Goal: Task Accomplishment & Management: Use online tool/utility

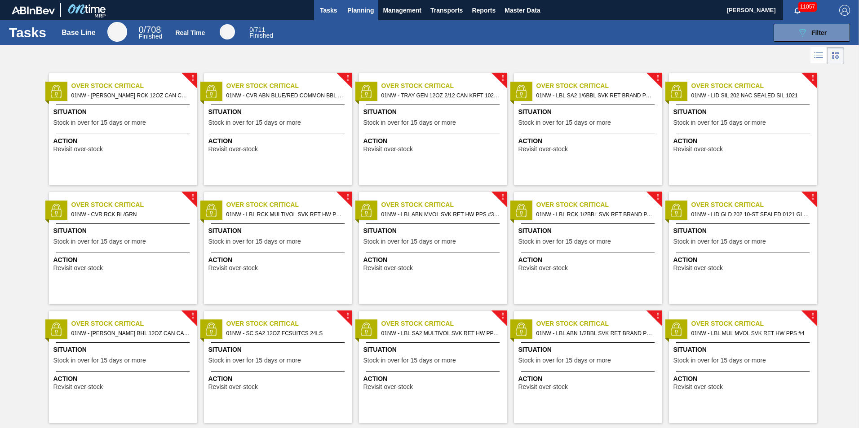
click at [365, 5] on span "Planning" at bounding box center [360, 10] width 26 height 11
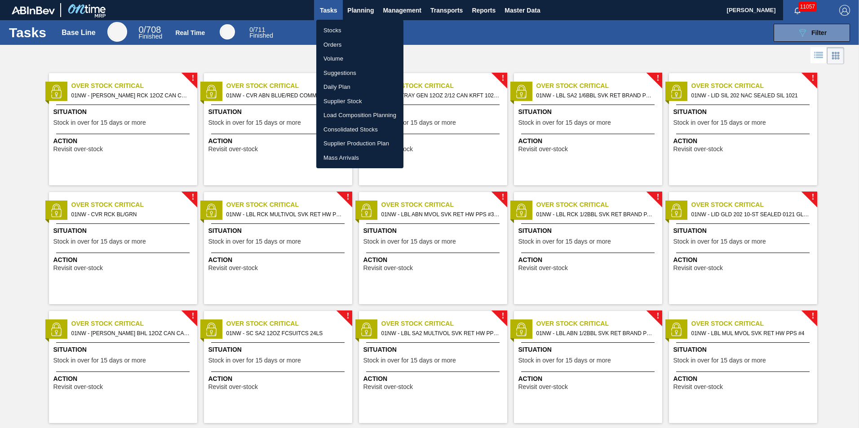
click at [337, 47] on li "Orders" at bounding box center [359, 45] width 87 height 14
checkbox input "true"
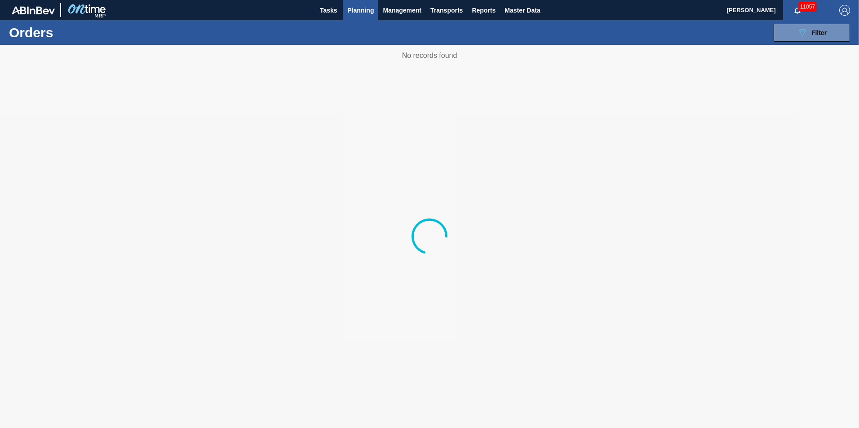
click at [361, 15] on span "Planning" at bounding box center [360, 10] width 26 height 11
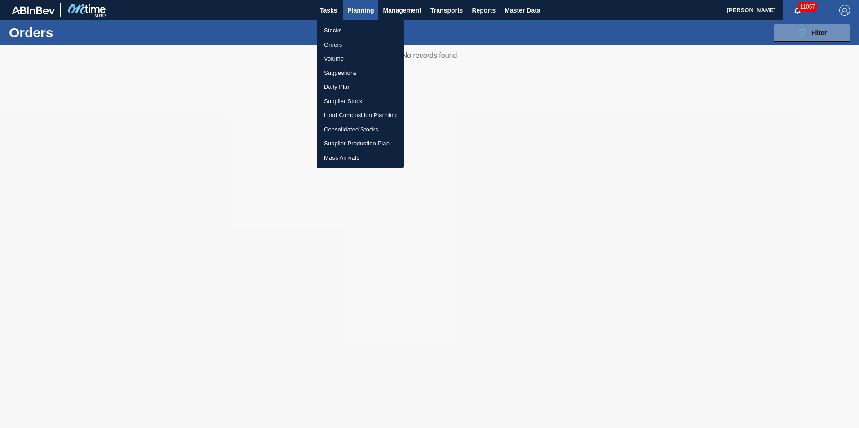
click at [370, 115] on li "Load Composition Planning" at bounding box center [360, 115] width 87 height 14
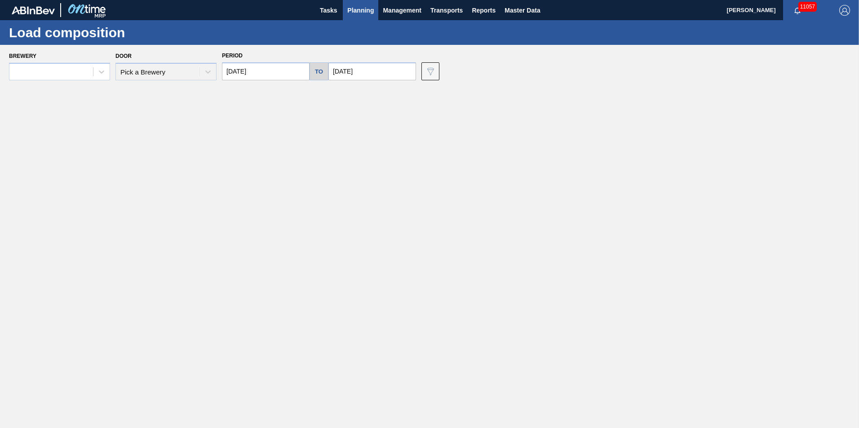
click at [208, 75] on div "Door Pick a Brewery" at bounding box center [165, 65] width 101 height 31
click at [83, 71] on div at bounding box center [51, 72] width 84 height 13
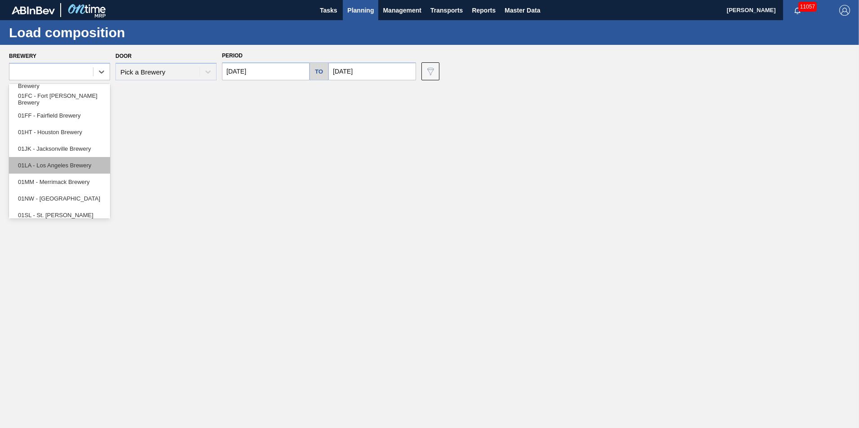
scroll to position [68, 0]
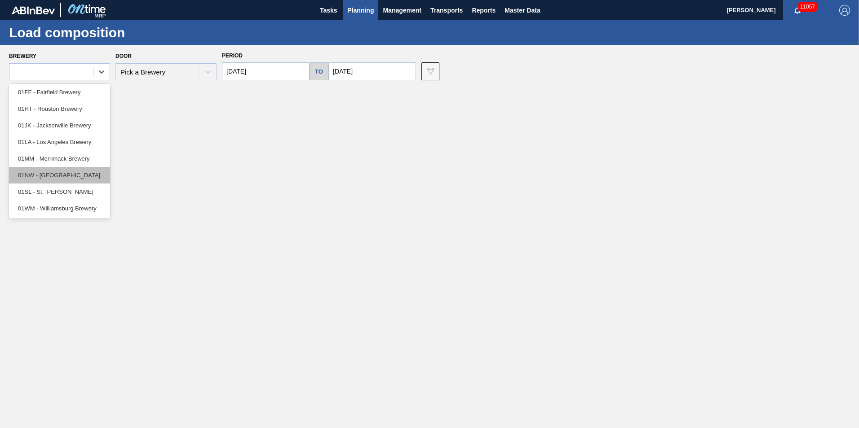
click at [51, 175] on div "01NW - [GEOGRAPHIC_DATA]" at bounding box center [59, 175] width 101 height 17
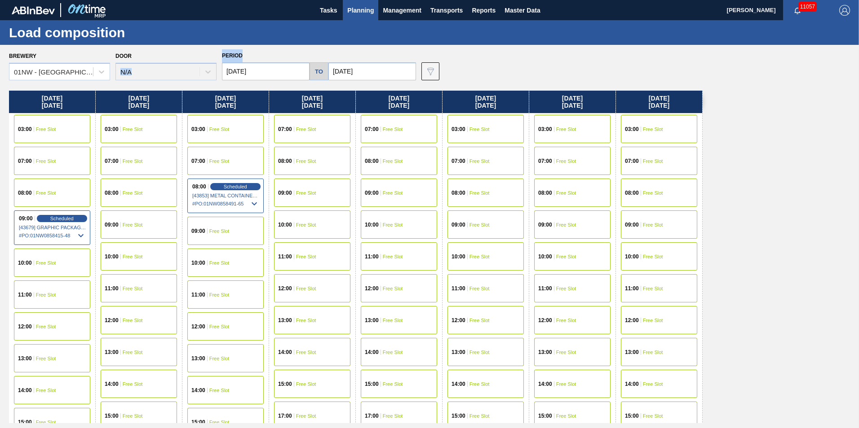
drag, startPoint x: 244, startPoint y: 54, endPoint x: 217, endPoint y: 55, distance: 27.0
click at [217, 55] on div "Brewery 01NW - [GEOGRAPHIC_DATA] Door N/A Period [DATE] to [DATE] Data view fil…" at bounding box center [431, 64] width 845 height 31
drag, startPoint x: 217, startPoint y: 55, endPoint x: 174, endPoint y: 55, distance: 42.7
click at [174, 55] on div "Door N/A" at bounding box center [165, 65] width 101 height 31
drag, startPoint x: 135, startPoint y: 57, endPoint x: 106, endPoint y: 57, distance: 29.2
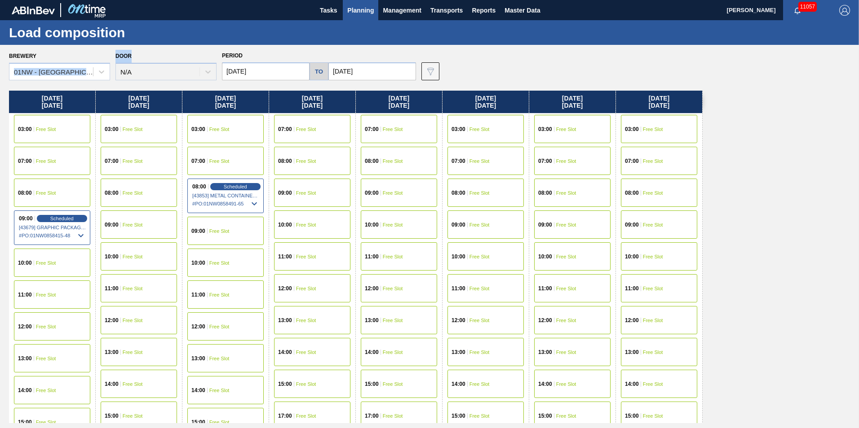
click at [106, 57] on div "Brewery 01NW - [GEOGRAPHIC_DATA] Door N/A Period [DATE] to [DATE] Data view fil…" at bounding box center [431, 64] width 845 height 31
drag, startPoint x: 106, startPoint y: 57, endPoint x: 89, endPoint y: 53, distance: 17.6
click at [89, 53] on div "Brewery 01NW - [GEOGRAPHIC_DATA]" at bounding box center [59, 65] width 101 height 31
drag, startPoint x: 45, startPoint y: 57, endPoint x: 5, endPoint y: 56, distance: 39.6
click at [5, 56] on div "Brewery 01NW - [GEOGRAPHIC_DATA] Brewery Door N/A Period [DATE] to [DATE] Data …" at bounding box center [429, 236] width 859 height 383
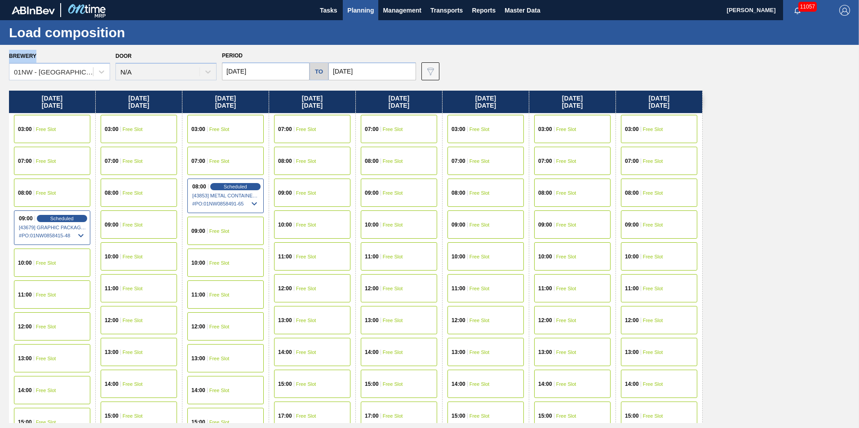
copy label "Brewery"
click at [66, 54] on div "Brewery 01NW - [GEOGRAPHIC_DATA]" at bounding box center [59, 65] width 101 height 31
click at [385, 8] on span "Management" at bounding box center [402, 10] width 39 height 11
click at [346, 8] on div at bounding box center [429, 214] width 859 height 428
click at [355, 9] on span "Planning" at bounding box center [360, 10] width 26 height 11
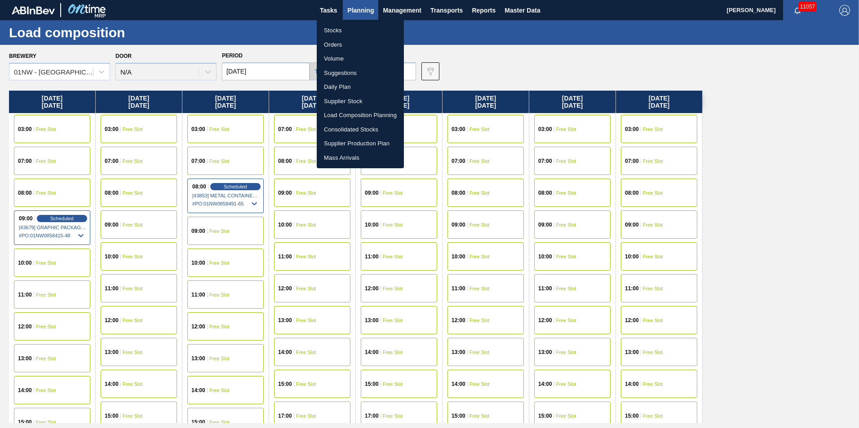
click at [355, 9] on div at bounding box center [429, 214] width 859 height 428
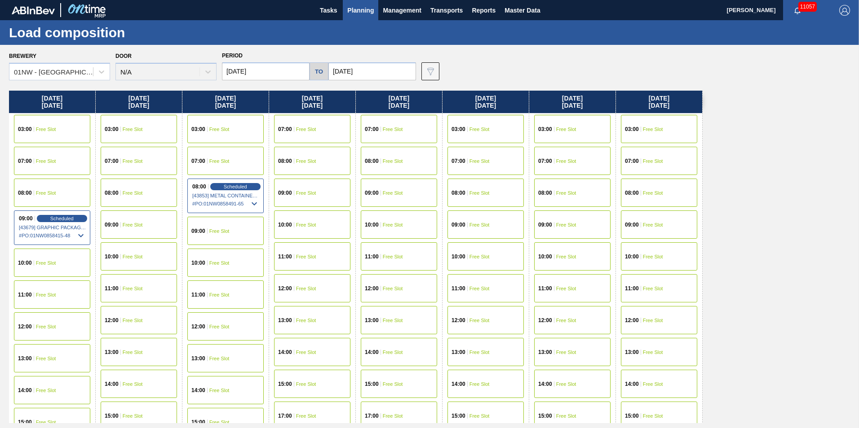
click at [656, 188] on div "08:00 Free Slot" at bounding box center [659, 193] width 76 height 28
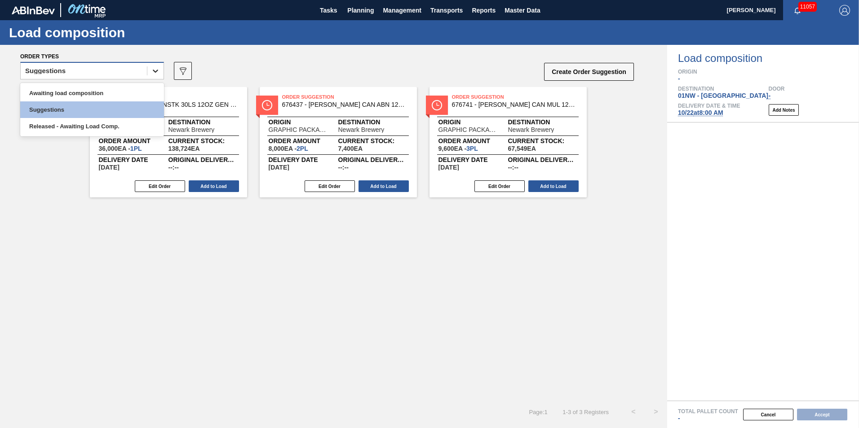
click at [149, 69] on div at bounding box center [155, 71] width 16 height 16
click at [103, 88] on div "Awaiting load composition" at bounding box center [92, 93] width 144 height 17
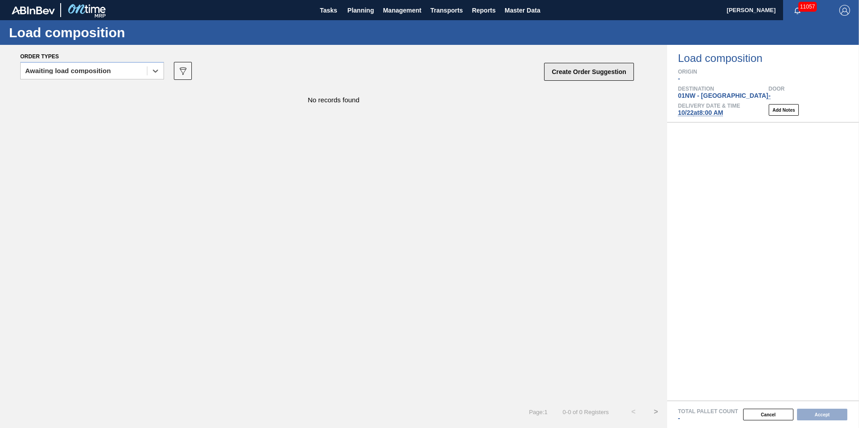
click at [586, 71] on button "Create Order Suggestion" at bounding box center [589, 72] width 90 height 18
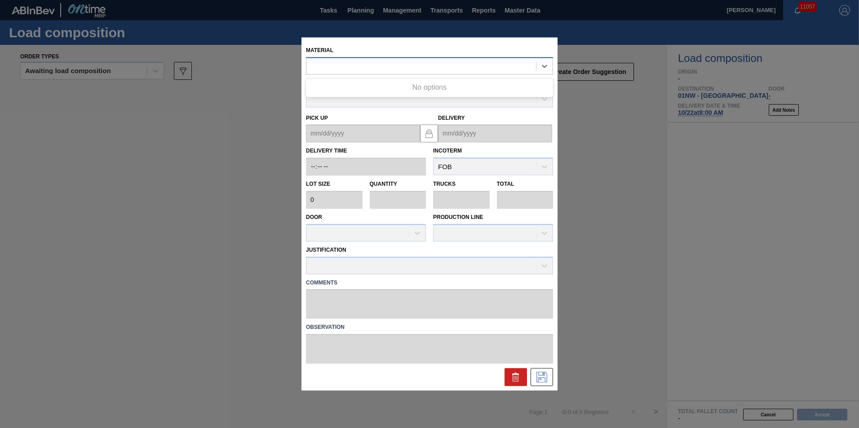
click at [382, 64] on div at bounding box center [421, 66] width 230 height 13
type input "676139"
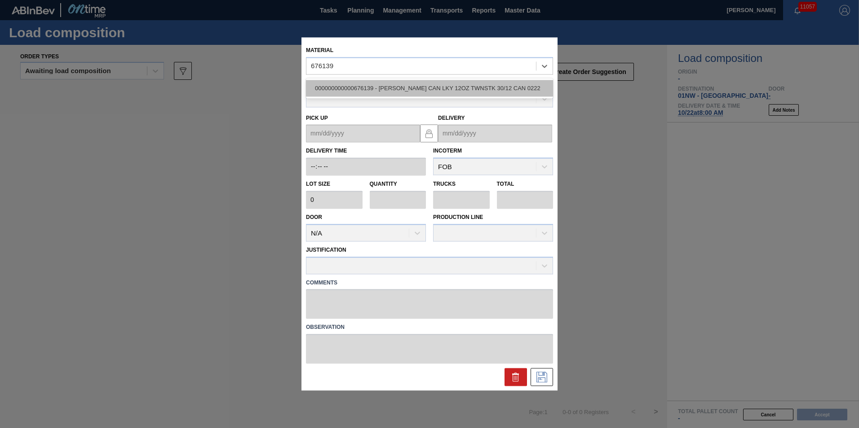
click at [393, 82] on div "000000000000676139 - [PERSON_NAME] CAN LKY 12OZ TWNSTK 30/12 CAN 0222" at bounding box center [429, 88] width 247 height 17
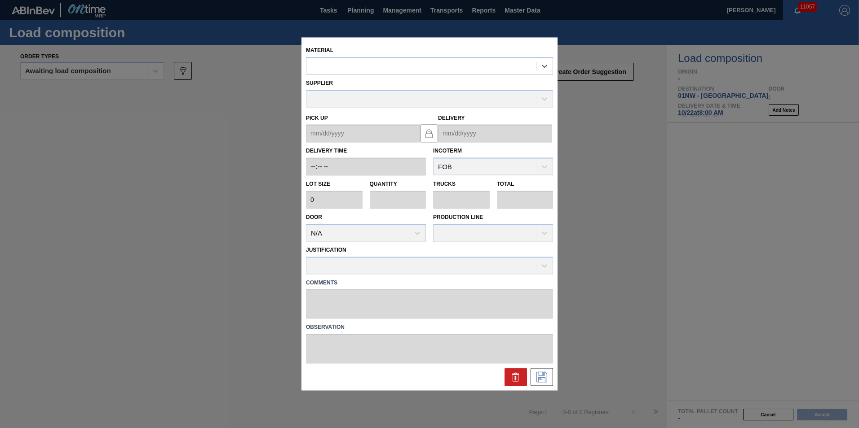
type input "3,200"
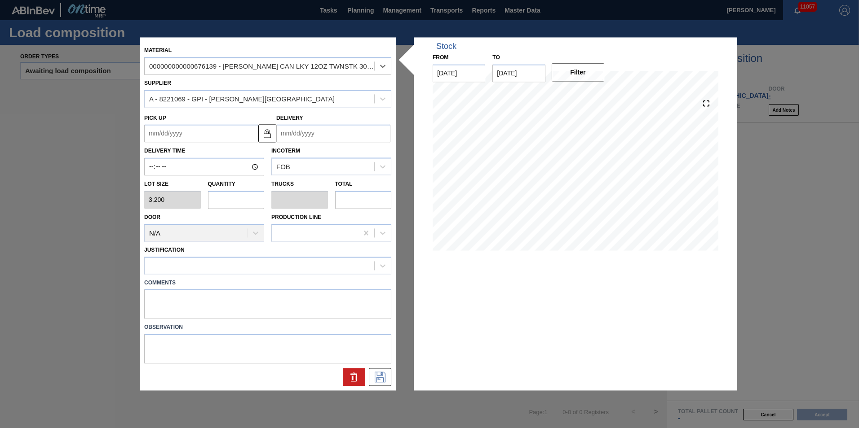
click at [225, 198] on input "text" at bounding box center [236, 200] width 57 height 18
type input "5"
type input "0.192"
type input "16,000"
type input "5"
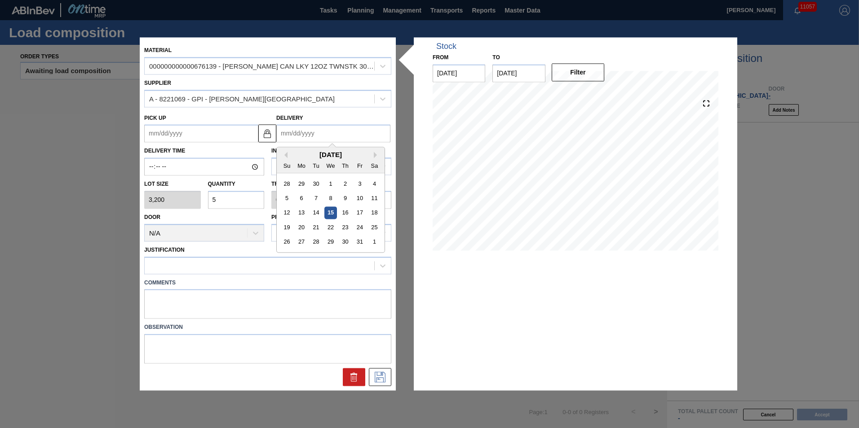
click at [330, 133] on input "Delivery" at bounding box center [333, 134] width 114 height 18
click at [331, 226] on div "22" at bounding box center [330, 228] width 12 height 12
type up "[DATE]"
type input "[DATE]"
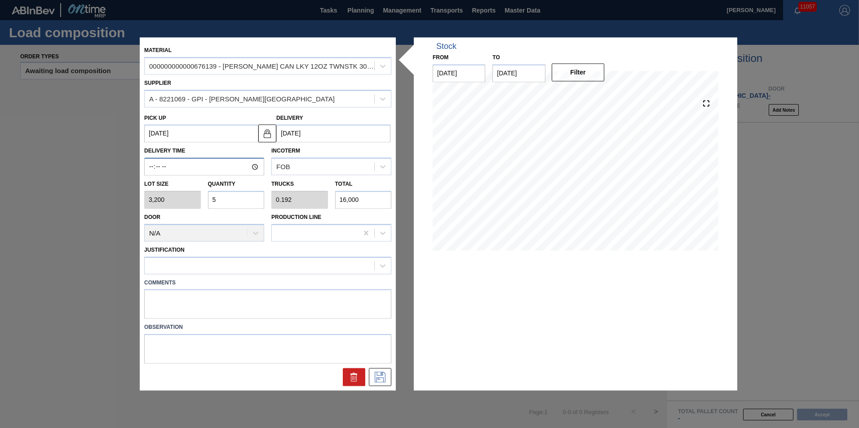
click at [149, 170] on input "Delivery Time" at bounding box center [204, 167] width 120 height 18
type input "08:00"
click at [388, 380] on button at bounding box center [380, 378] width 22 height 18
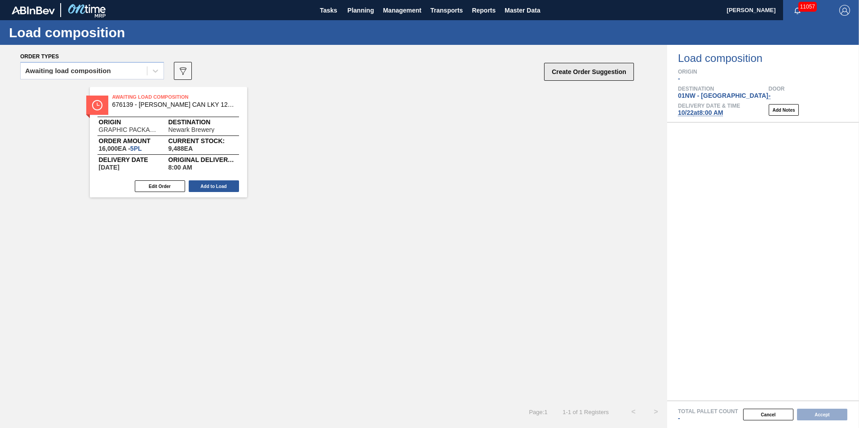
click at [600, 68] on button "Create Order Suggestion" at bounding box center [589, 72] width 90 height 18
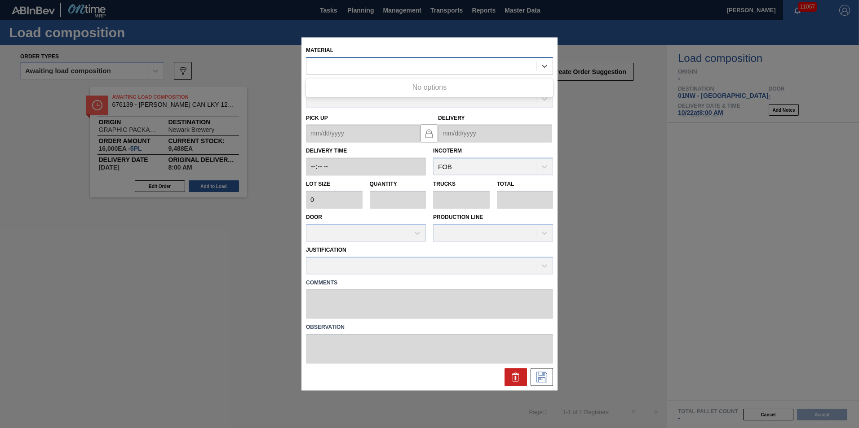
click at [375, 71] on div at bounding box center [421, 66] width 230 height 13
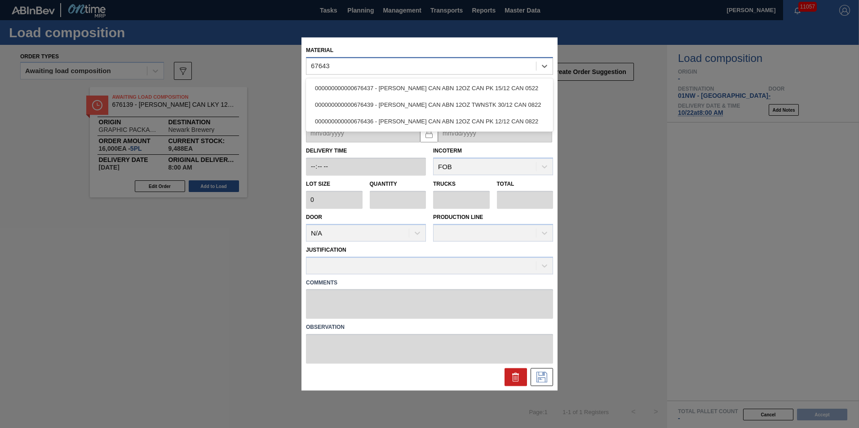
type input "676437"
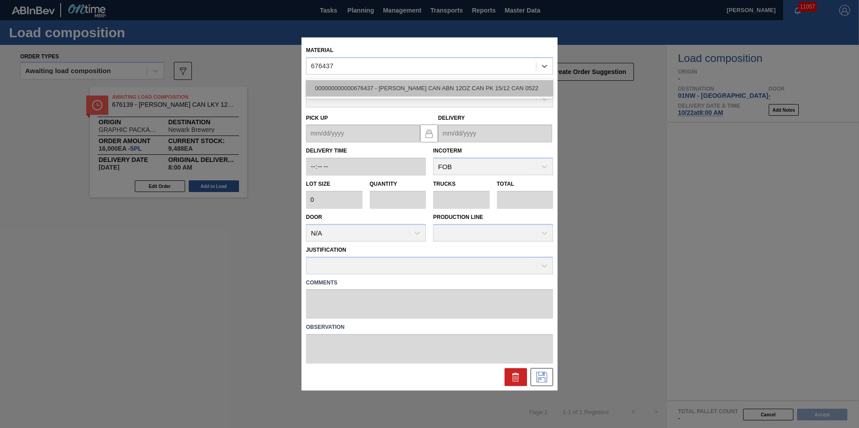
click at [405, 85] on div "000000000000676437 - [PERSON_NAME] CAN ABN 12OZ CAN PK 15/12 CAN 0522" at bounding box center [429, 88] width 247 height 17
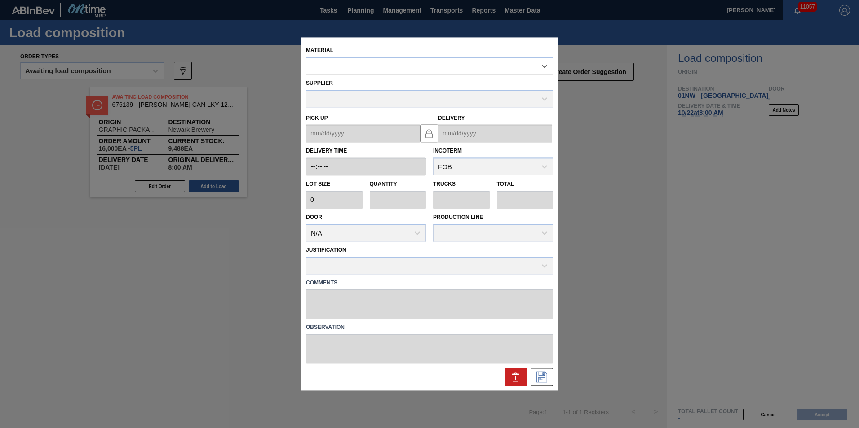
type input "4,000"
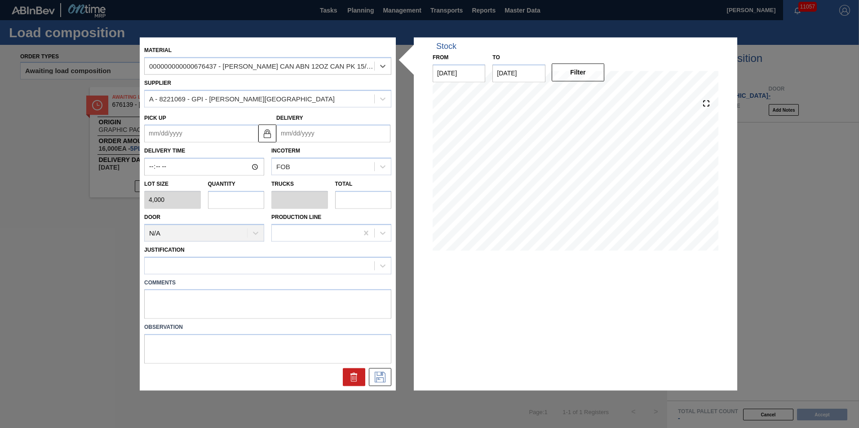
click at [221, 202] on input "text" at bounding box center [236, 200] width 57 height 18
type input "2"
type input "0.077"
type input "8,000"
type input "2"
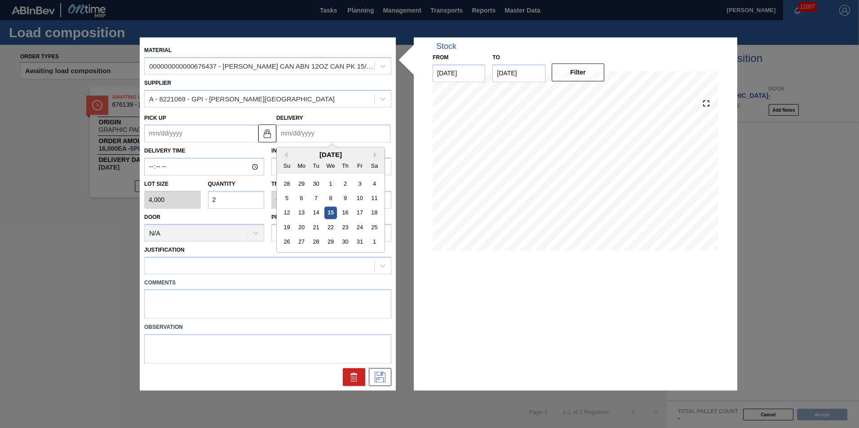
click at [289, 142] on input "Delivery" at bounding box center [333, 134] width 114 height 18
click at [326, 223] on div "22" at bounding box center [330, 228] width 12 height 12
type up "[DATE]"
type input "[DATE]"
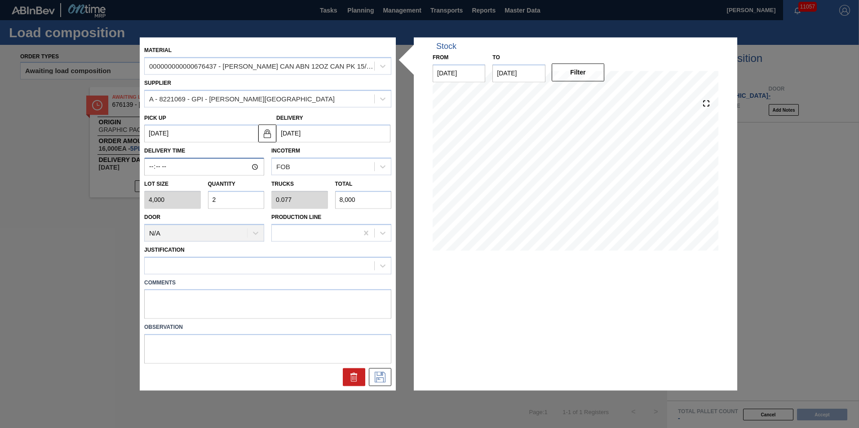
click at [151, 166] on input "Delivery Time" at bounding box center [204, 167] width 120 height 18
type input "08:00"
click at [375, 377] on icon at bounding box center [380, 377] width 14 height 11
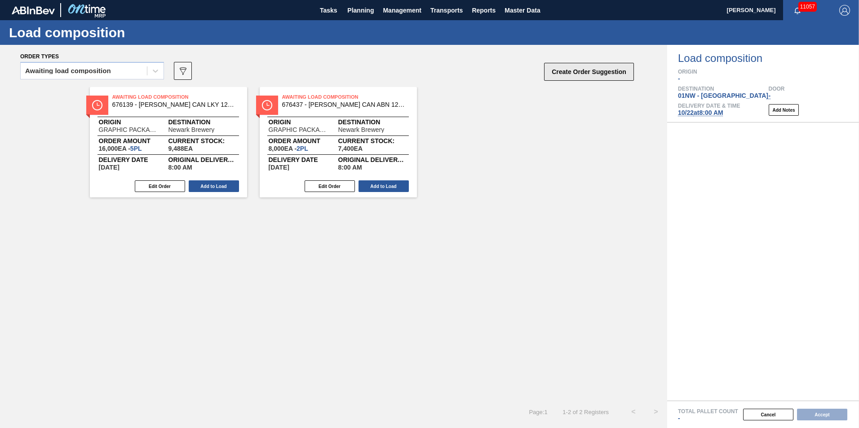
click at [597, 68] on button "Create Order Suggestion" at bounding box center [589, 72] width 90 height 18
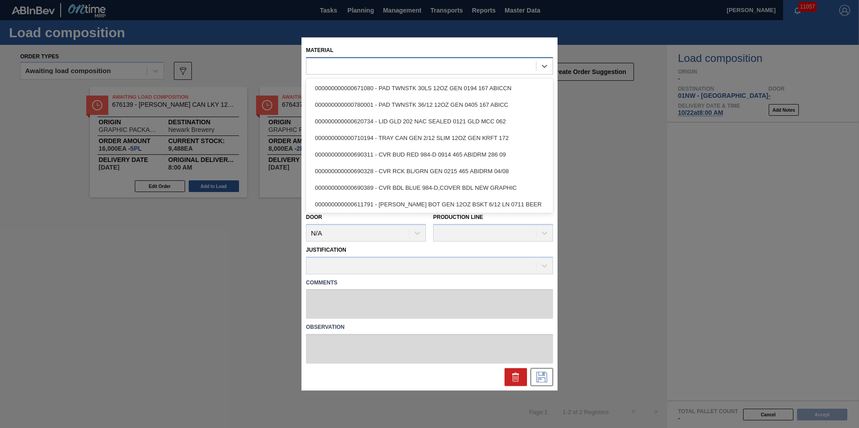
click at [420, 63] on div at bounding box center [421, 66] width 230 height 13
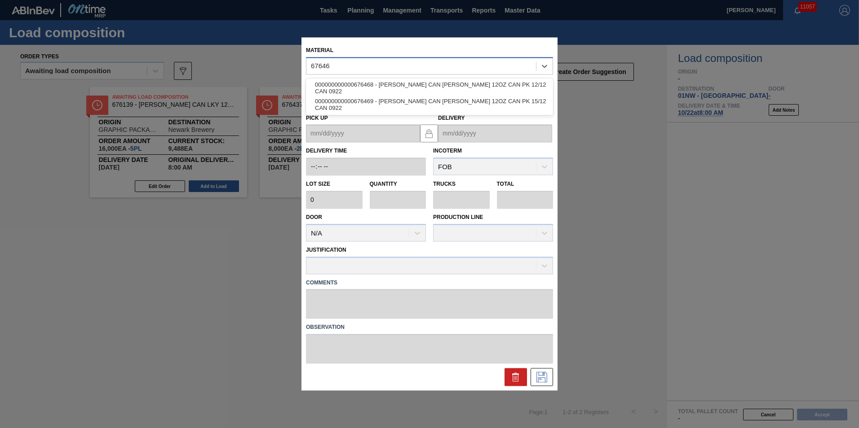
type input "676468"
click at [391, 79] on div "000000000000676468 - [PERSON_NAME] CAN [PERSON_NAME] 12OZ CAN PK 12/12 CAN 0922" at bounding box center [429, 88] width 247 height 20
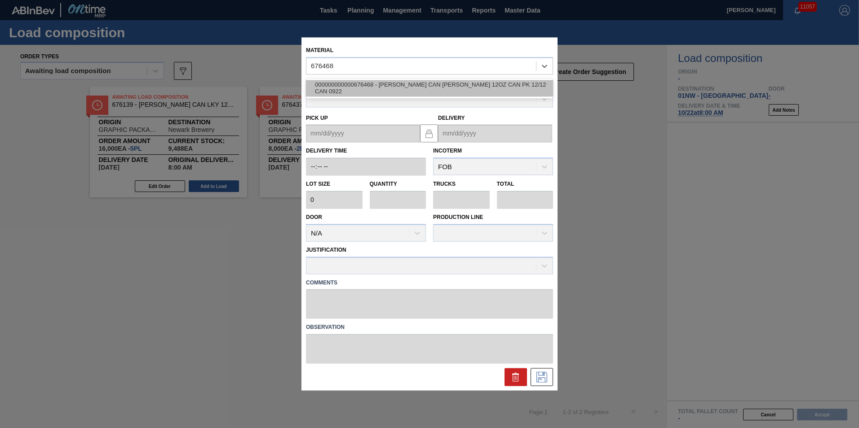
click at [393, 87] on div "000000000000676468 - [PERSON_NAME] CAN [PERSON_NAME] 12OZ CAN PK 12/12 CAN 0922" at bounding box center [429, 88] width 247 height 17
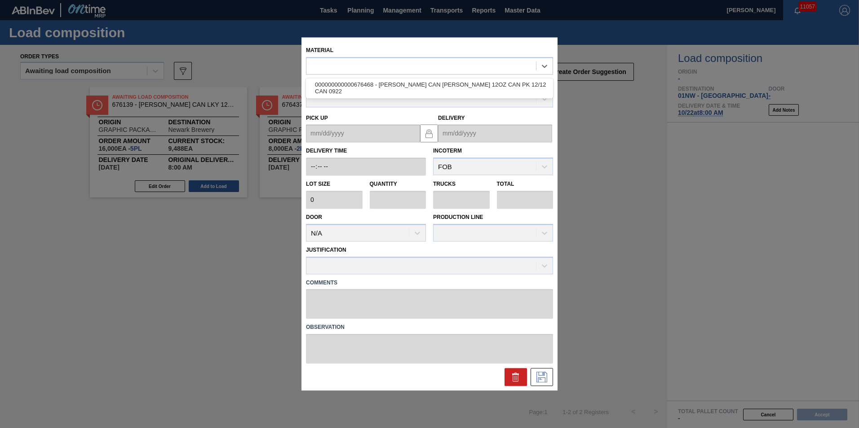
type input "6,660"
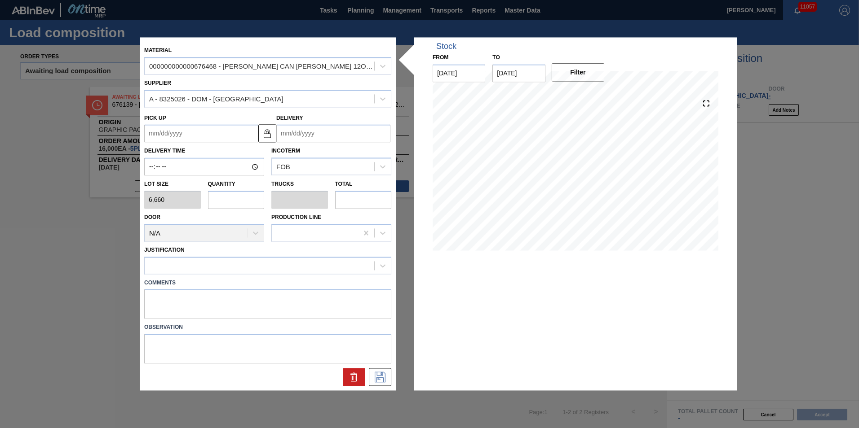
click at [227, 199] on input "text" at bounding box center [236, 200] width 57 height 18
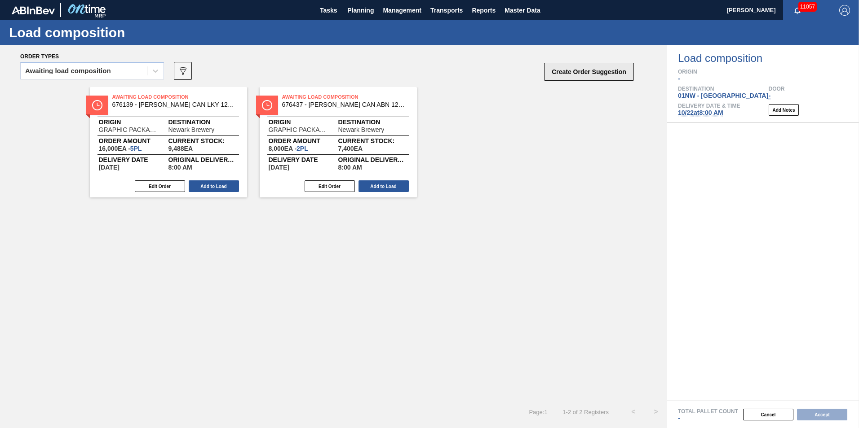
click at [573, 78] on button "Create Order Suggestion" at bounding box center [589, 72] width 90 height 18
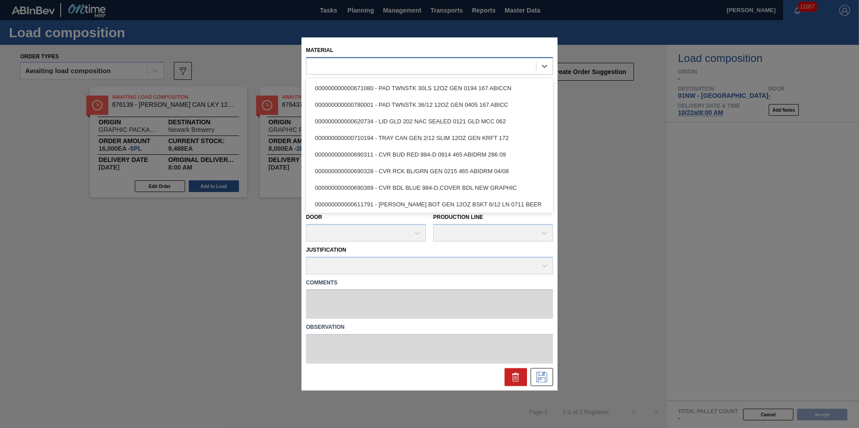
click at [385, 75] on div at bounding box center [429, 66] width 247 height 18
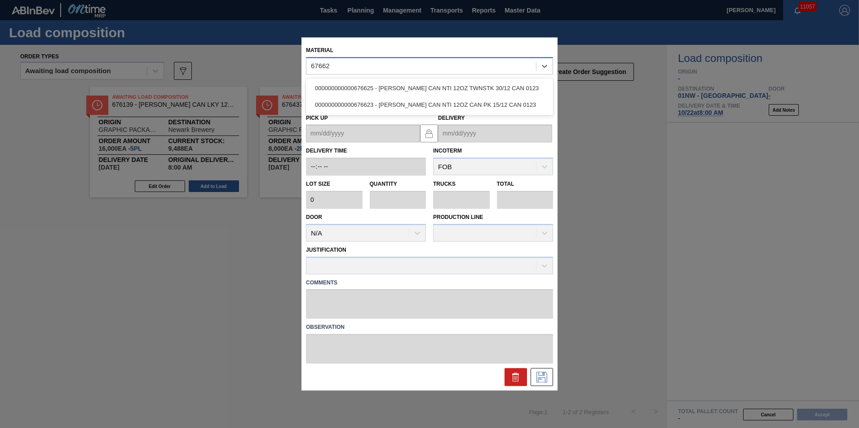
type input "676623"
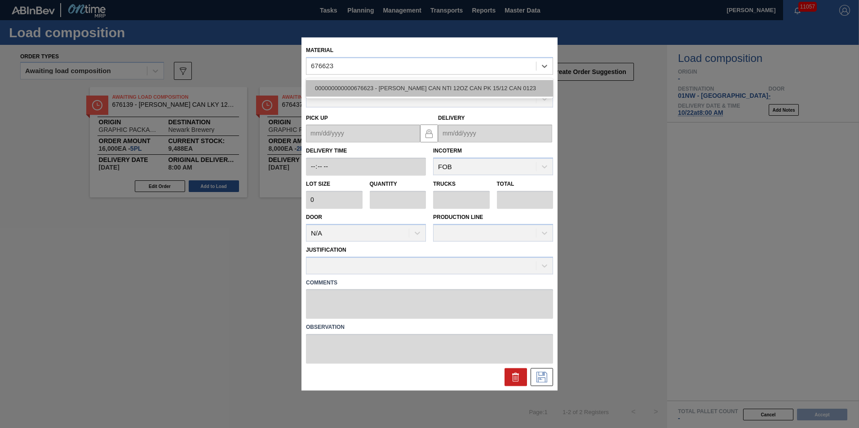
click at [412, 92] on div "000000000000676623 - [PERSON_NAME] CAN NTI 12OZ CAN PK 15/12 CAN 0123" at bounding box center [429, 88] width 247 height 17
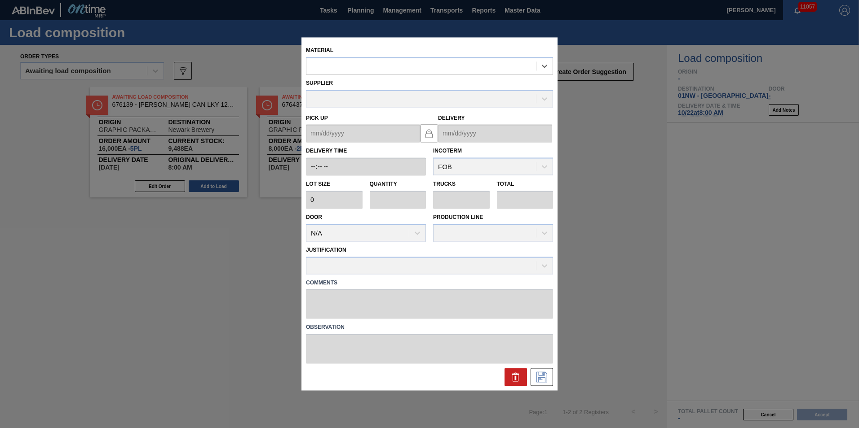
type input "4,000"
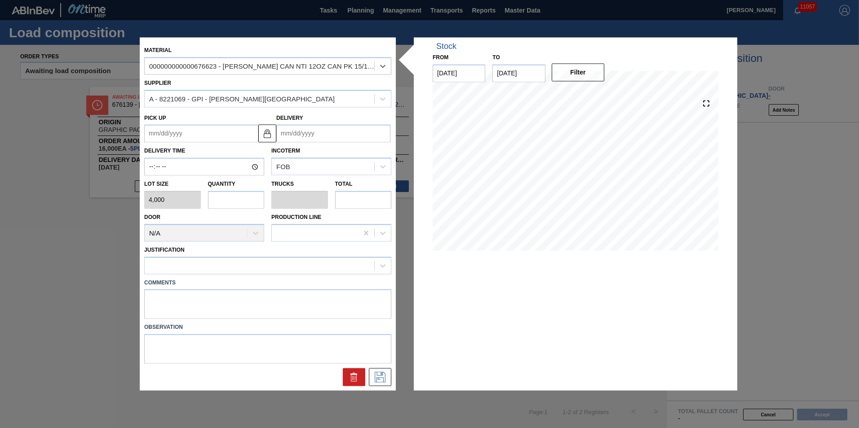
click at [233, 201] on input "text" at bounding box center [236, 200] width 57 height 18
type input "1"
type input "0.038"
type input "4,000"
type input "1"
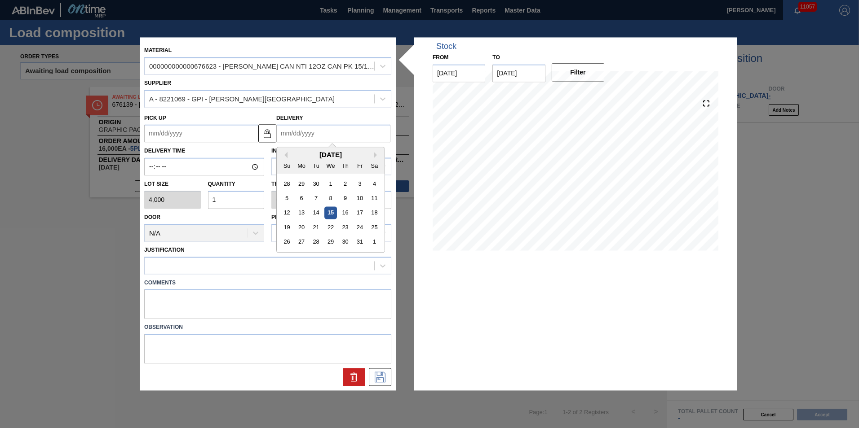
click at [293, 139] on input "Delivery" at bounding box center [333, 134] width 114 height 18
click at [327, 225] on div "22" at bounding box center [330, 228] width 12 height 12
type up "[DATE]"
type input "[DATE]"
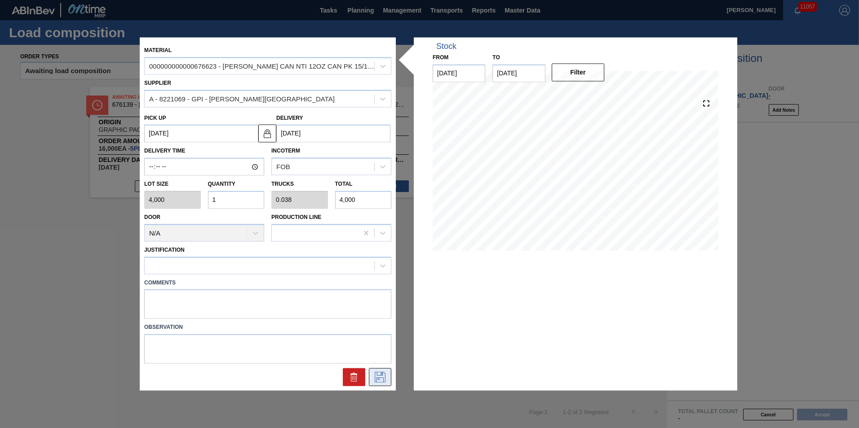
click at [380, 377] on icon at bounding box center [380, 377] width 14 height 11
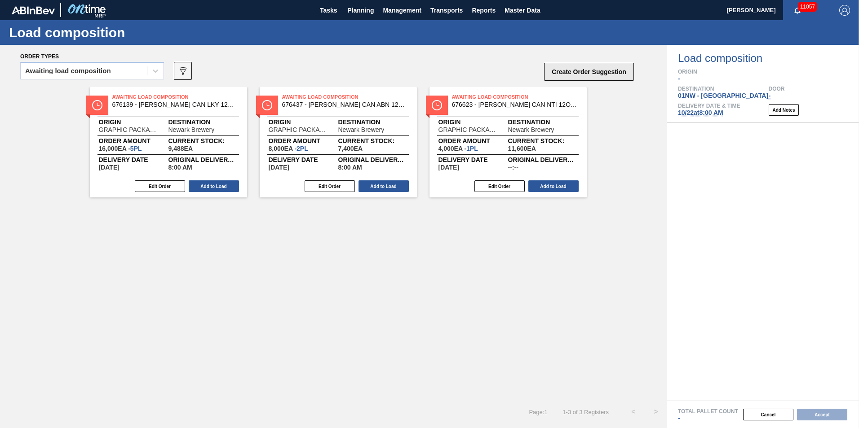
click at [585, 75] on button "Create Order Suggestion" at bounding box center [589, 72] width 90 height 18
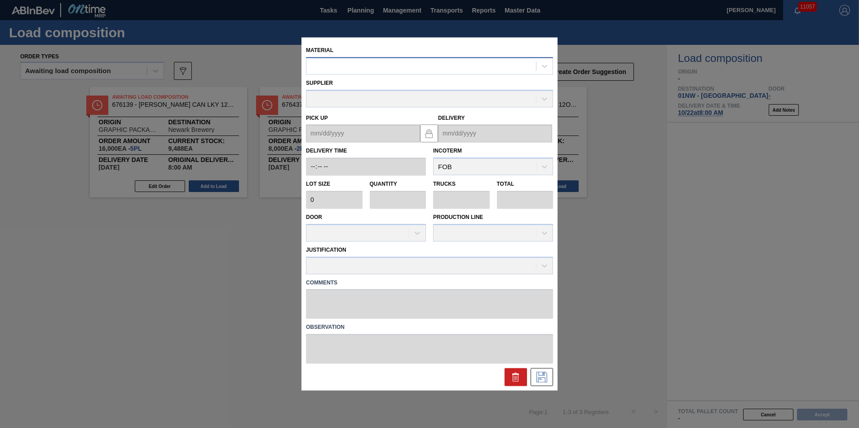
click at [367, 68] on div at bounding box center [421, 66] width 230 height 13
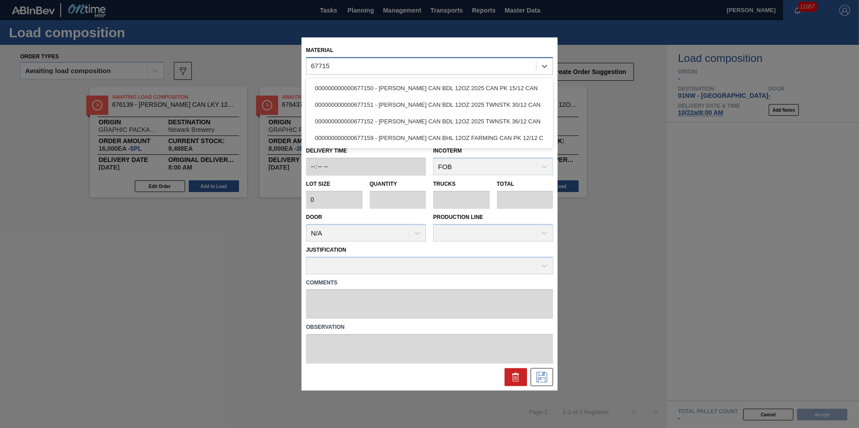
type input "677151"
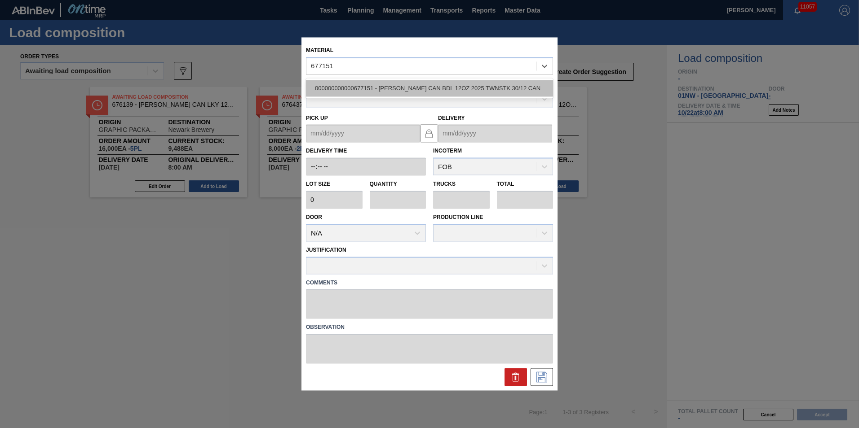
click at [400, 84] on div "000000000000677151 - [PERSON_NAME] CAN BDL 12OZ 2025 TWNSTK 30/12 CAN" at bounding box center [429, 88] width 247 height 17
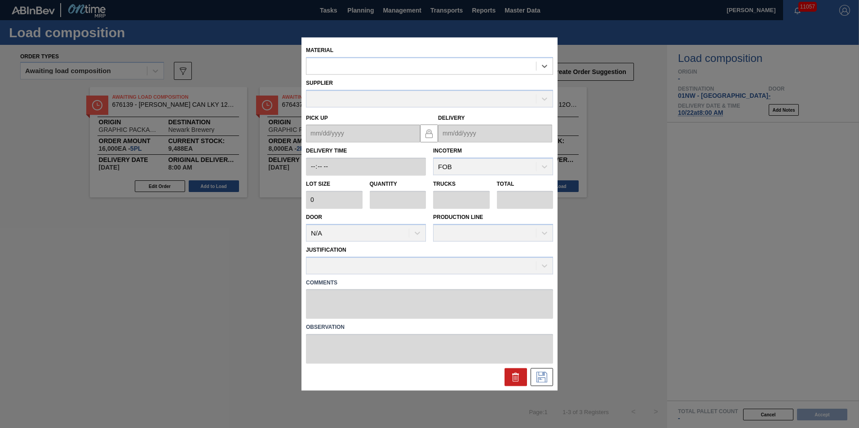
type input "3,200"
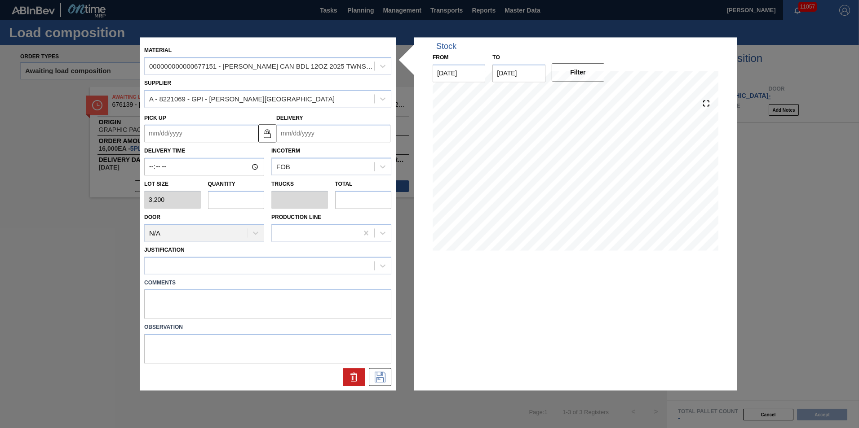
click at [242, 201] on input "text" at bounding box center [236, 200] width 57 height 18
type input "5"
type input "0.192"
type input "16,000"
click at [185, 202] on div "Lot size 3,200 Quantity 5 Trucks 0.192 Total 16,000" at bounding box center [268, 192] width 254 height 33
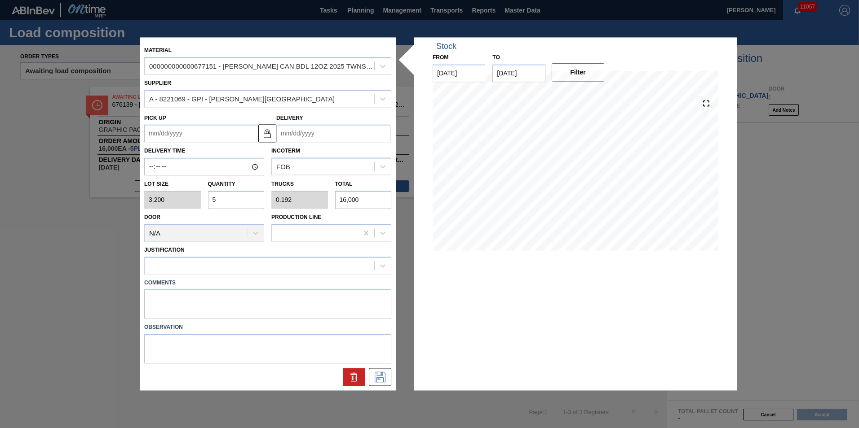
type input "4"
type input "0.154"
type input "12,800"
type input "4"
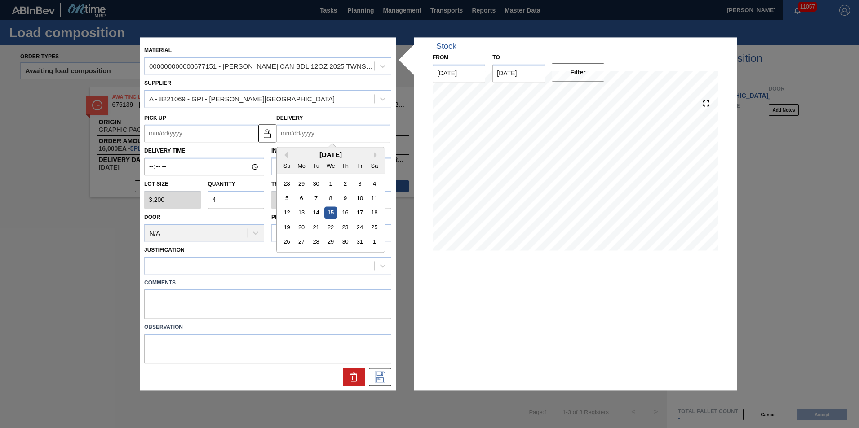
click at [334, 130] on input "Delivery" at bounding box center [333, 134] width 114 height 18
click at [330, 225] on div "22" at bounding box center [330, 228] width 12 height 12
type up "[DATE]"
type input "[DATE]"
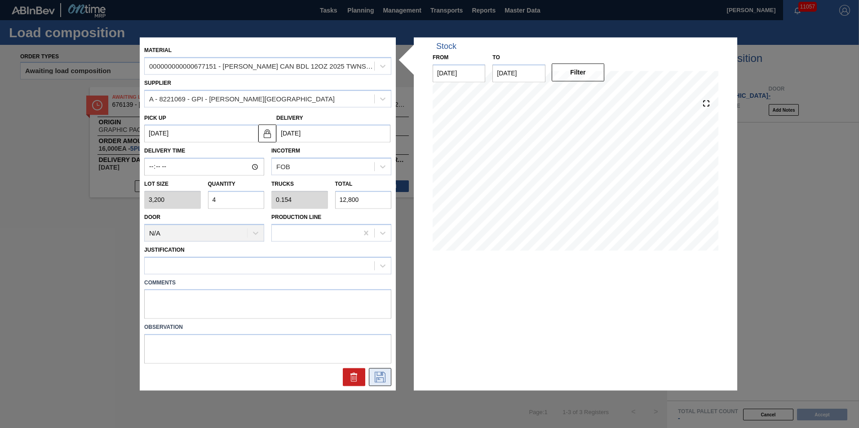
click at [384, 379] on icon at bounding box center [380, 377] width 14 height 11
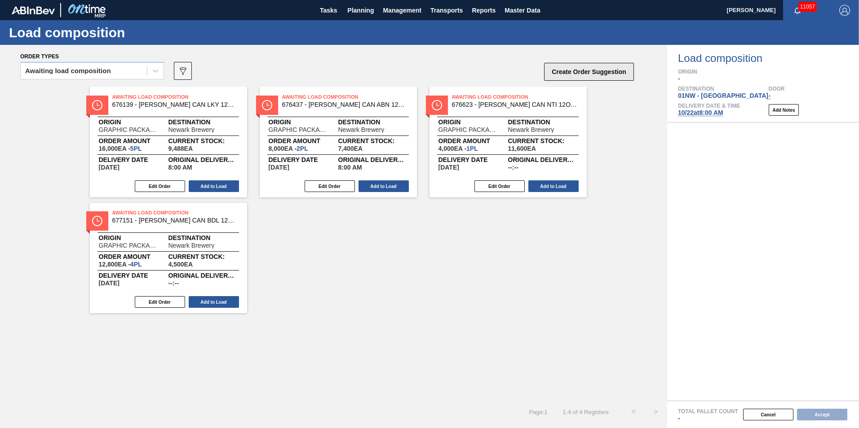
click at [614, 74] on button "Create Order Suggestion" at bounding box center [589, 72] width 90 height 18
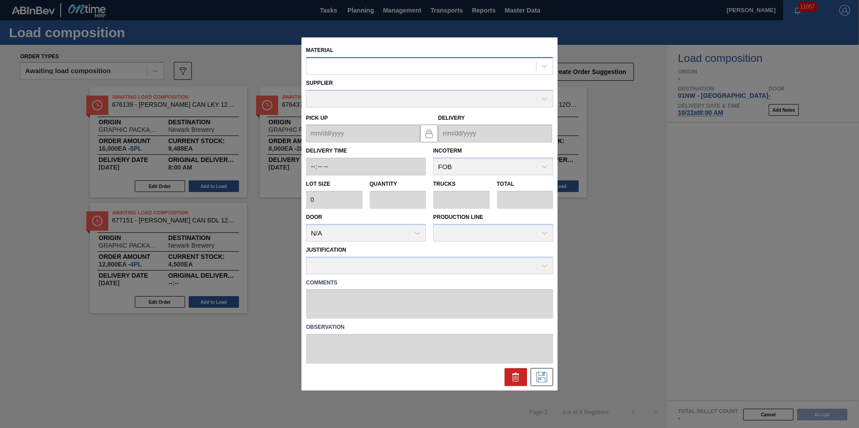
click at [443, 63] on div at bounding box center [421, 66] width 230 height 13
type input "671080"
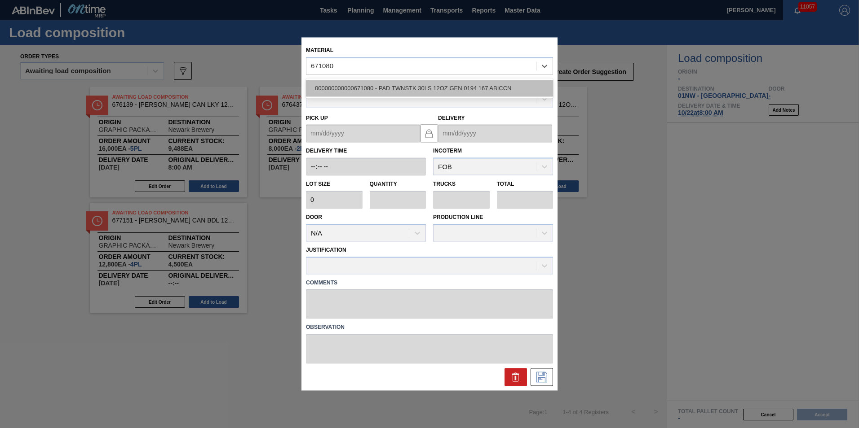
click at [455, 85] on div "000000000000671080 - PAD TWNSTK 30LS 12OZ GEN 0194 167 ABICCN" at bounding box center [429, 88] width 247 height 17
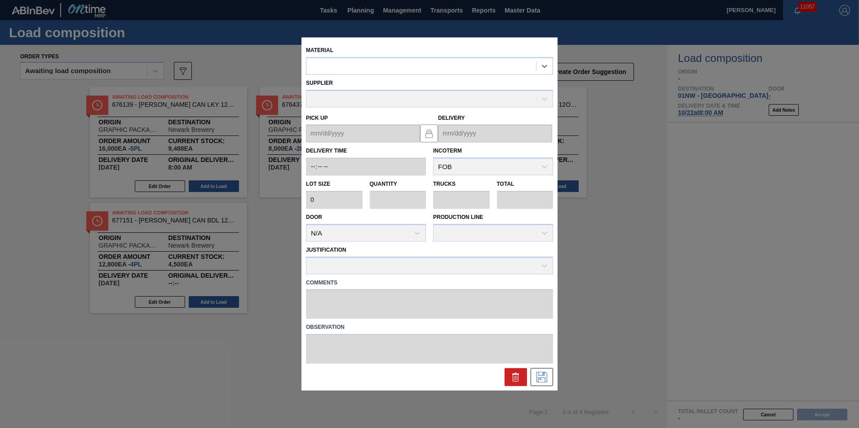
type input "36,000"
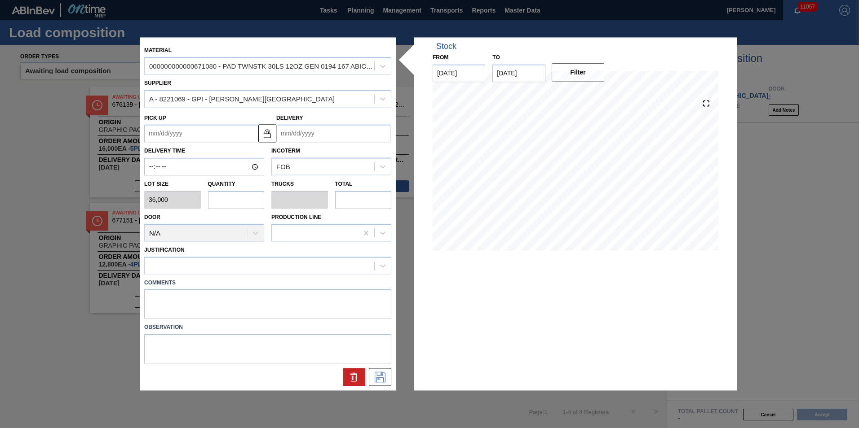
click at [226, 194] on input "text" at bounding box center [236, 200] width 57 height 18
type input "2"
type input "0.083"
type input "72,000"
type input "2"
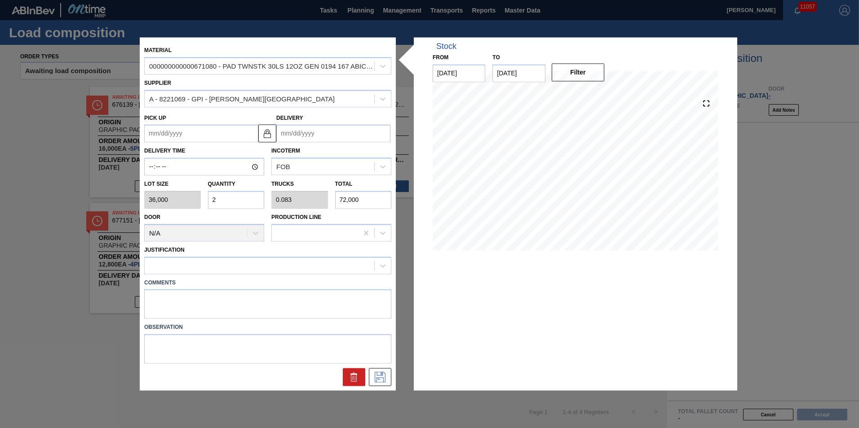
click at [305, 134] on input "Delivery" at bounding box center [333, 134] width 114 height 18
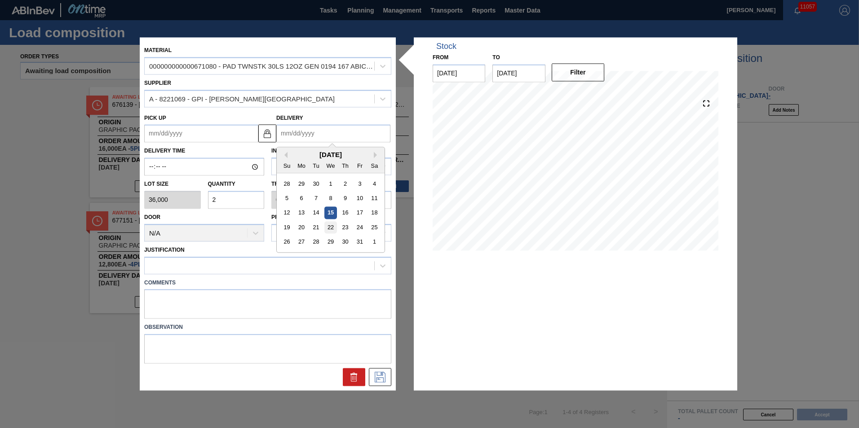
click at [331, 230] on div "22" at bounding box center [330, 228] width 12 height 12
type up "[DATE]"
type input "[DATE]"
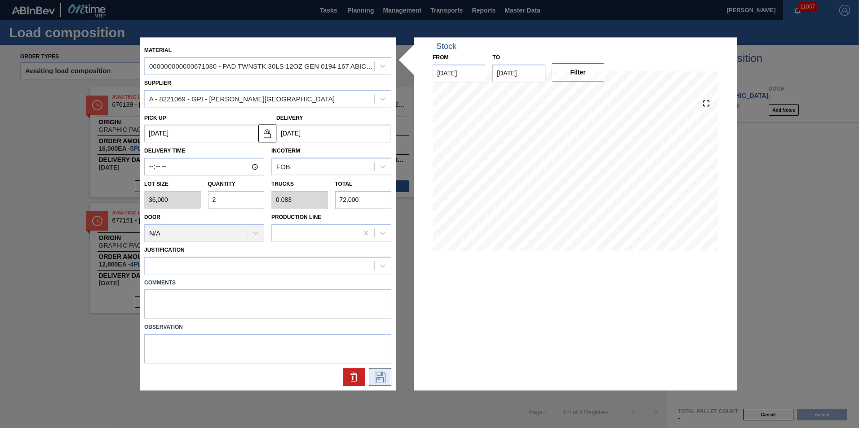
click at [380, 372] on icon at bounding box center [380, 377] width 11 height 11
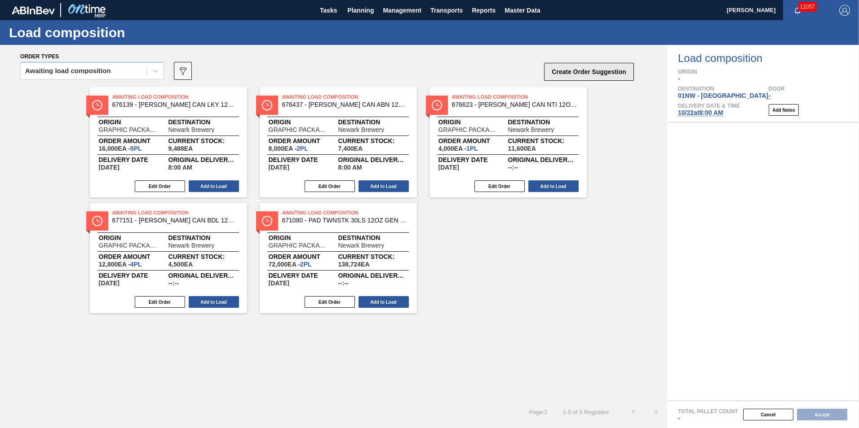
click at [580, 72] on button "Create Order Suggestion" at bounding box center [589, 72] width 90 height 18
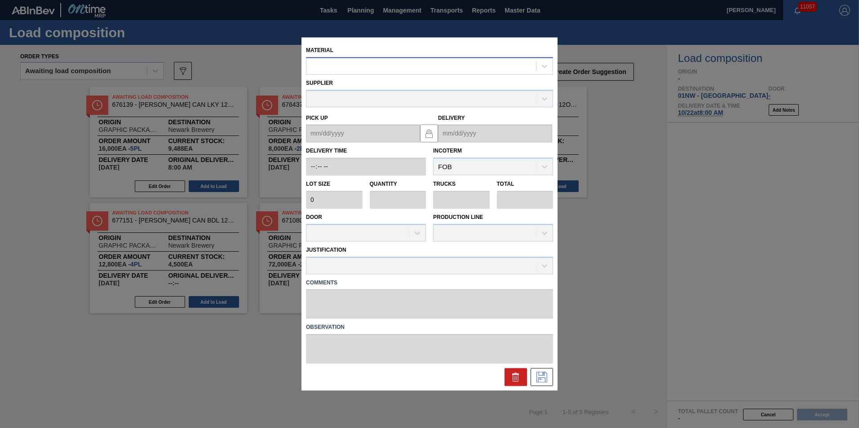
click at [412, 68] on div at bounding box center [421, 66] width 230 height 13
type input "683479"
type input "4,800"
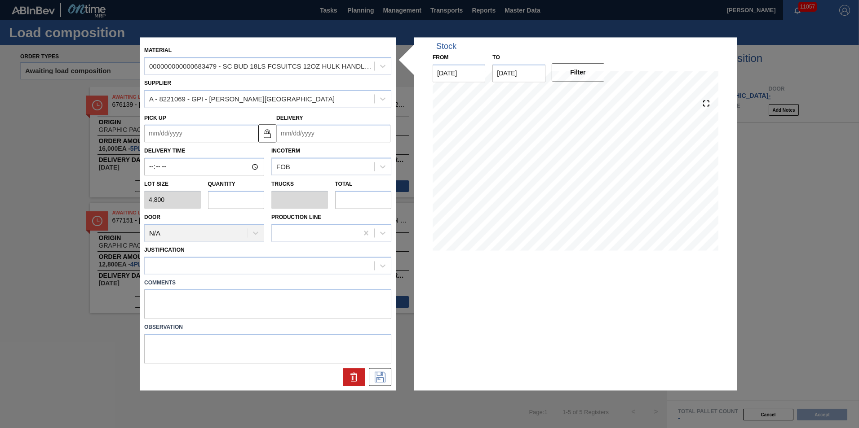
click at [221, 198] on input "text" at bounding box center [236, 200] width 57 height 18
type input "4"
type input "0.19"
type input "19,200"
type input "4"
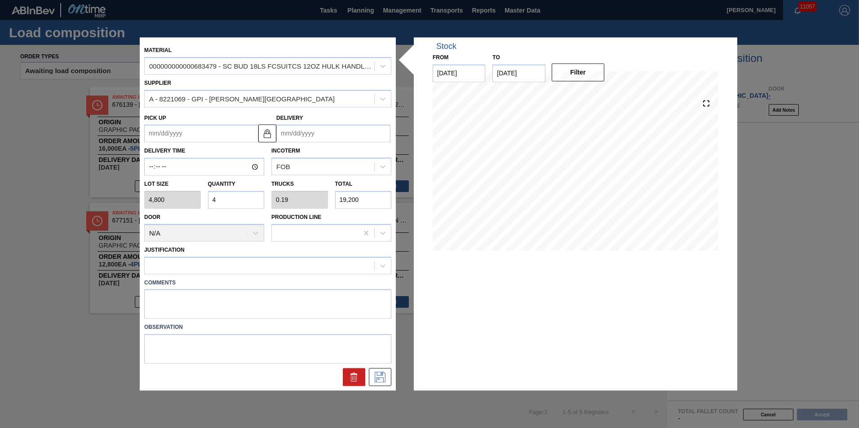
click at [304, 128] on input "Delivery" at bounding box center [333, 134] width 114 height 18
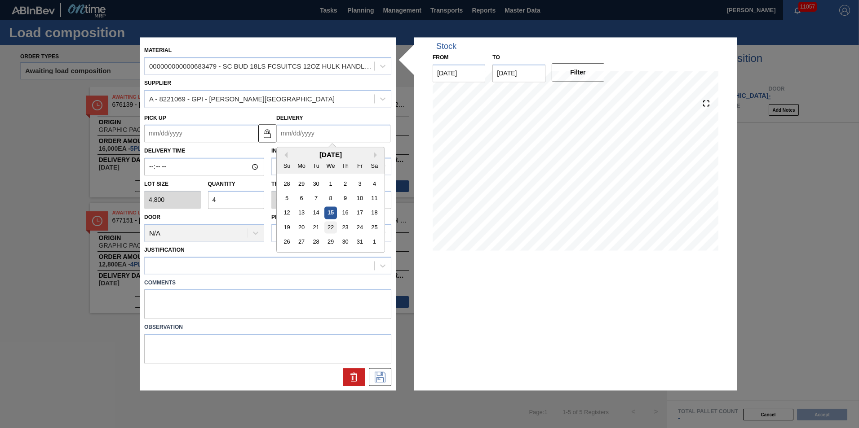
click at [333, 225] on div "22" at bounding box center [330, 228] width 12 height 12
type up "[DATE]"
type input "[DATE]"
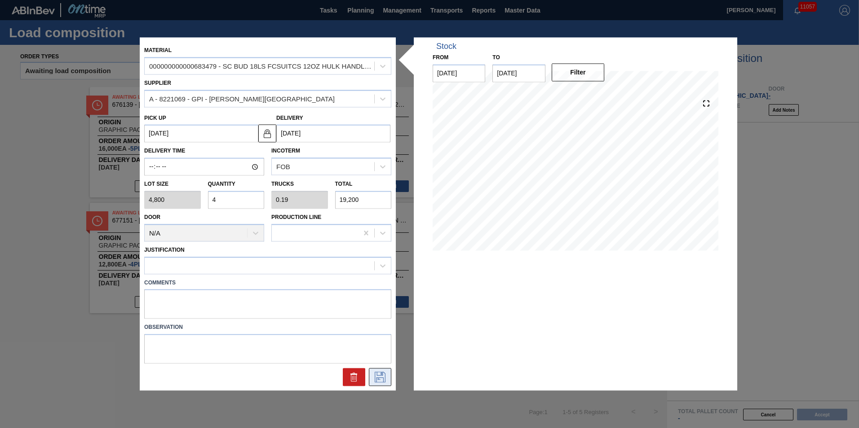
click at [380, 381] on icon at bounding box center [380, 377] width 14 height 11
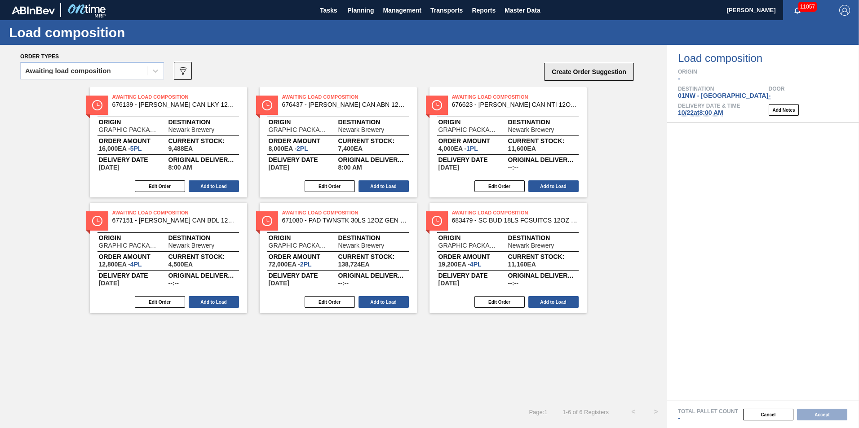
click at [588, 66] on button "Create Order Suggestion" at bounding box center [589, 72] width 90 height 18
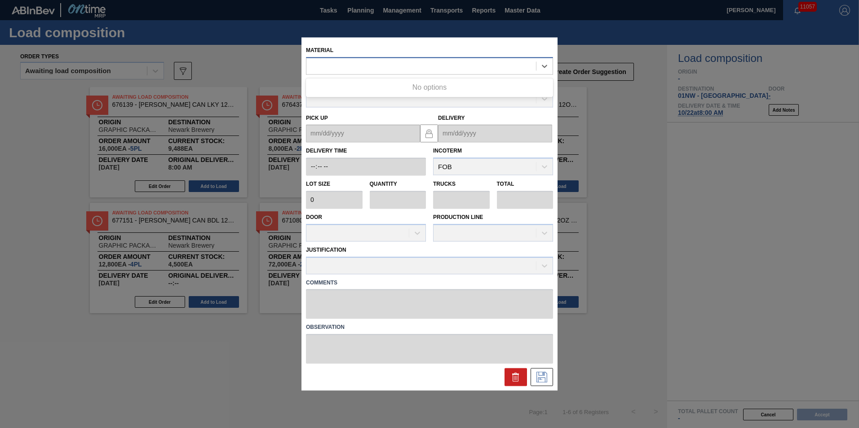
click at [449, 67] on div at bounding box center [421, 66] width 230 height 13
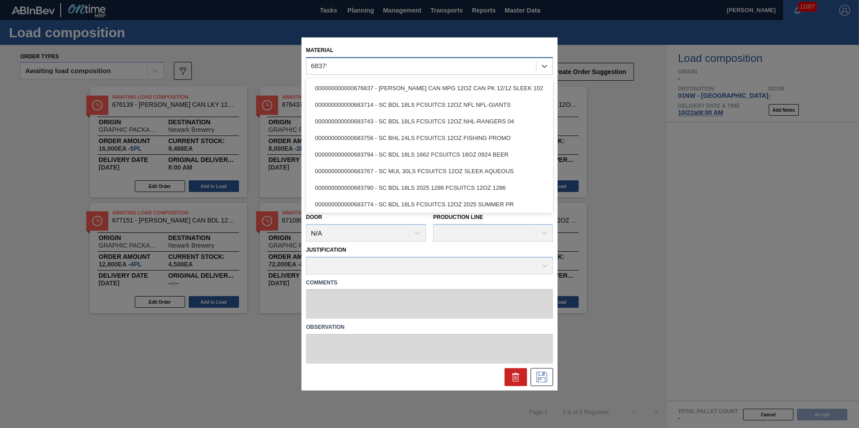
type input "683790"
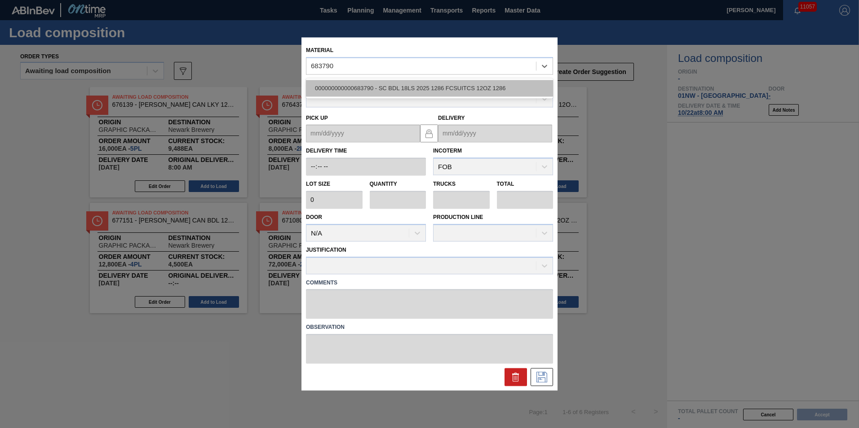
click at [442, 90] on div "000000000000683790 - SC BDL 18LS 2025 1286 FCSUITCS 12OZ 1286" at bounding box center [429, 88] width 247 height 17
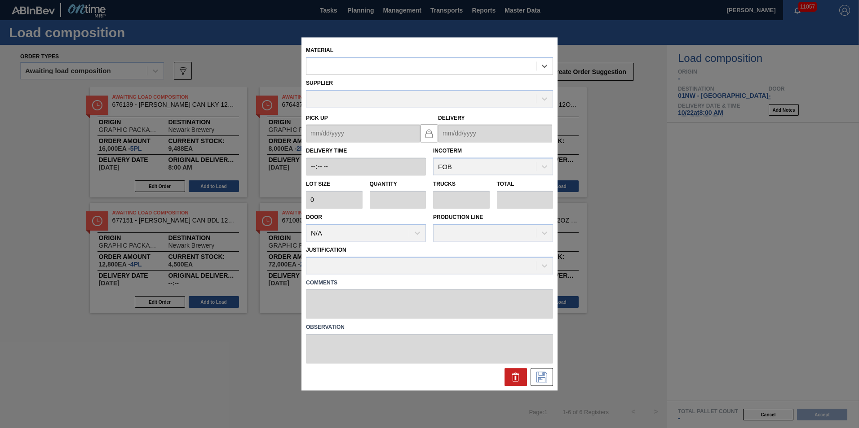
type input "4,800"
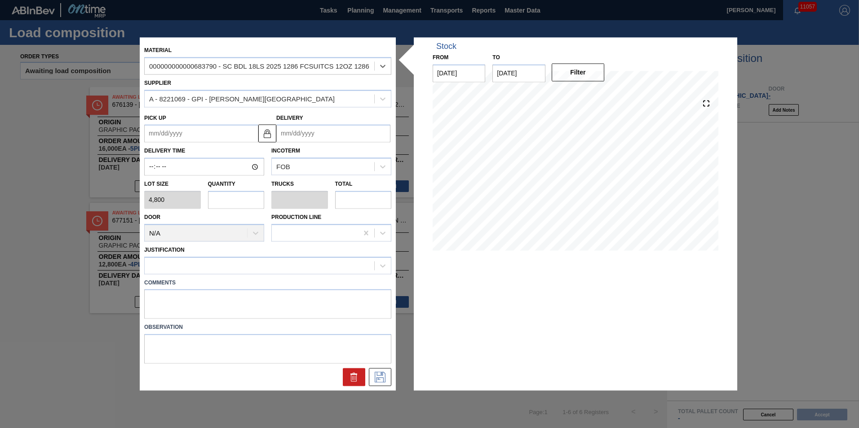
click at [238, 204] on input "text" at bounding box center [236, 200] width 57 height 18
type input "5"
type input "0.192"
type input "24,000"
type input "5"
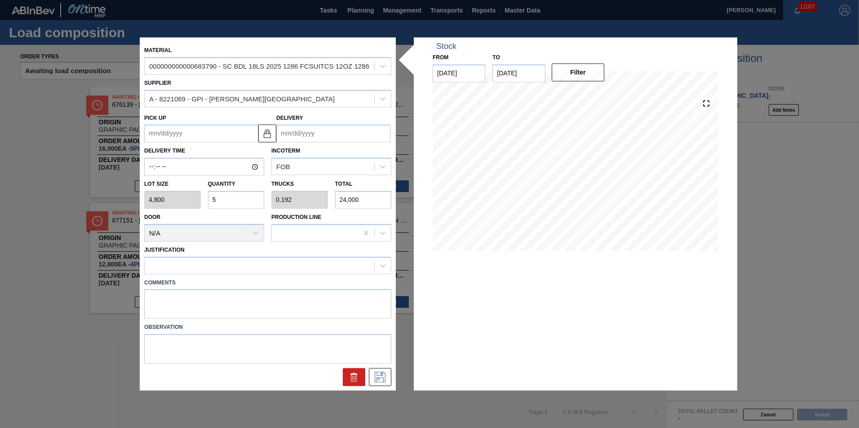
click at [297, 129] on input "Delivery" at bounding box center [333, 134] width 114 height 18
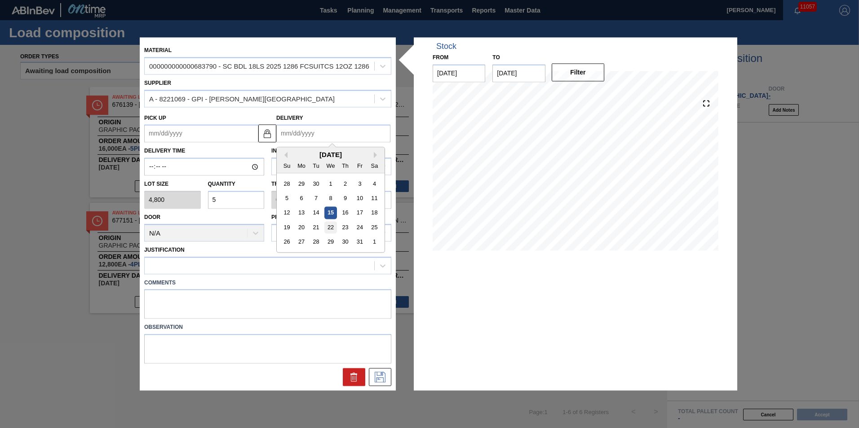
click at [330, 225] on div "22" at bounding box center [330, 228] width 12 height 12
type up "[DATE]"
type input "[DATE]"
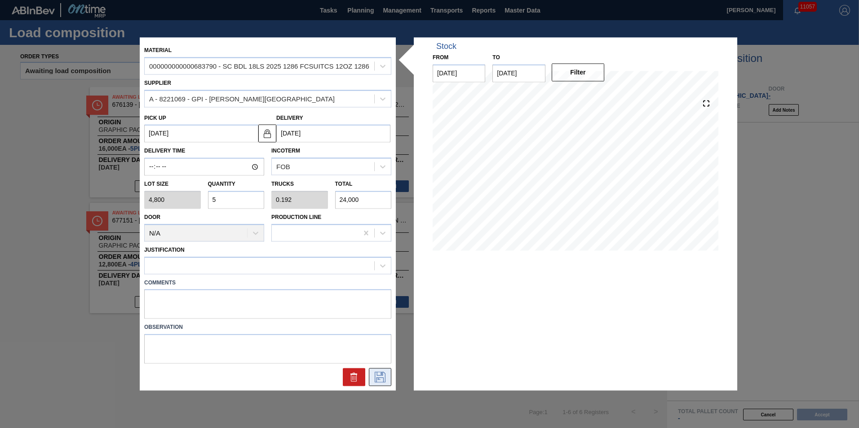
click at [388, 383] on button at bounding box center [380, 378] width 22 height 18
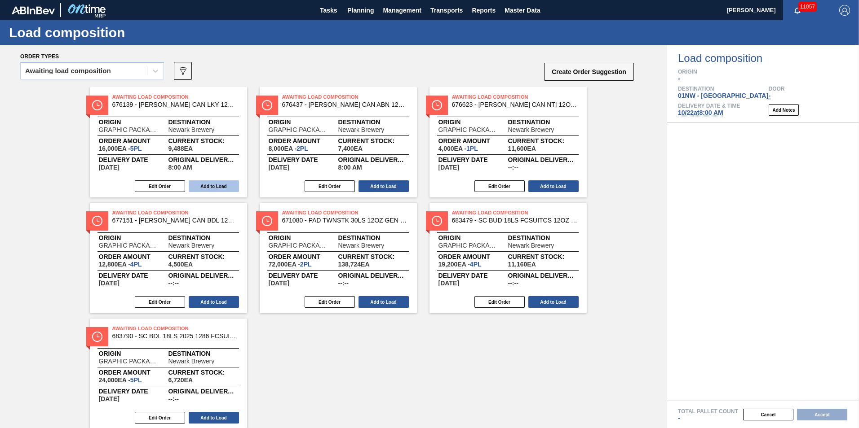
click at [223, 190] on button "Add to Load" at bounding box center [214, 187] width 50 height 12
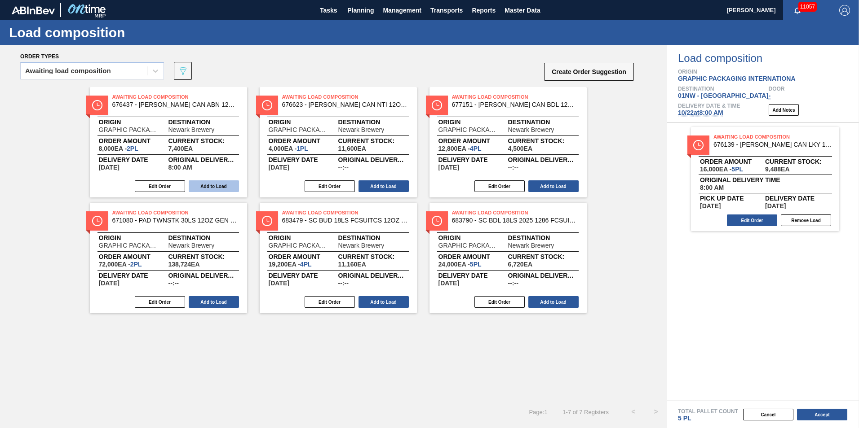
click at [222, 189] on button "Add to Load" at bounding box center [214, 187] width 50 height 12
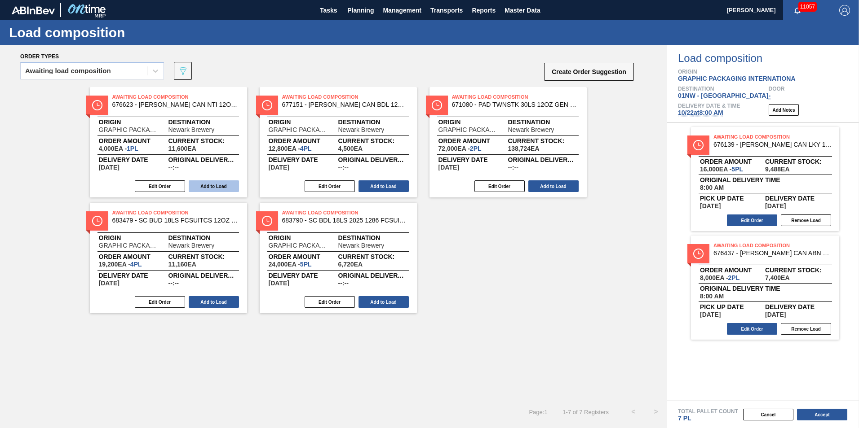
click at [222, 189] on button "Add to Load" at bounding box center [214, 187] width 50 height 12
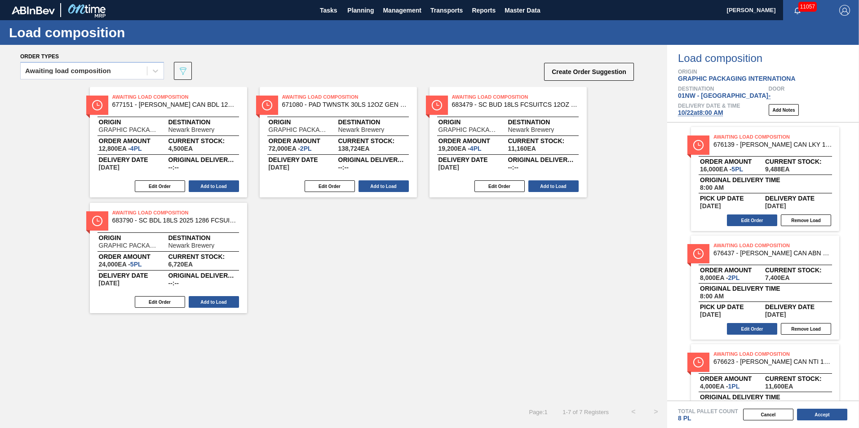
click at [222, 189] on button "Add to Load" at bounding box center [214, 187] width 50 height 12
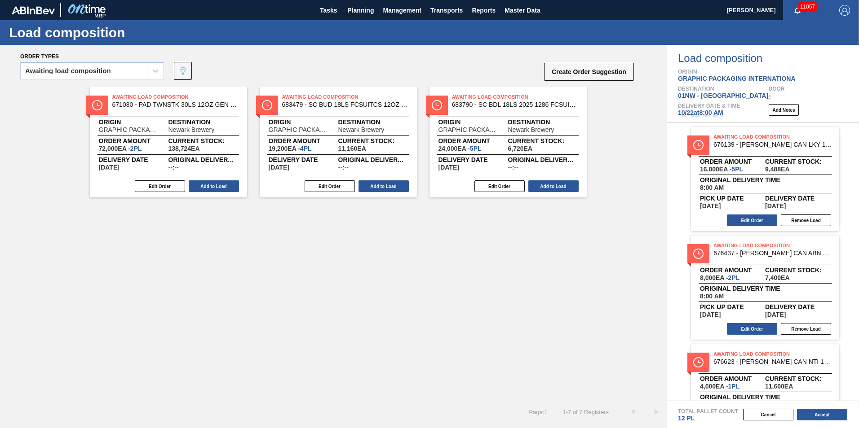
click at [222, 189] on button "Add to Load" at bounding box center [214, 187] width 50 height 12
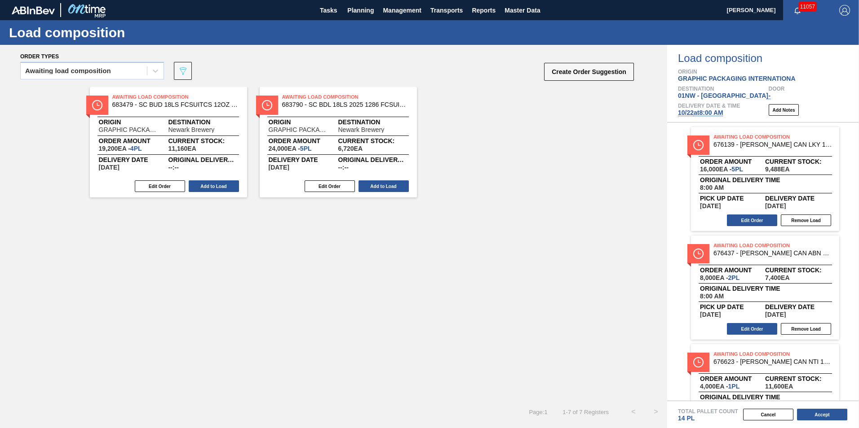
click at [222, 189] on button "Add to Load" at bounding box center [214, 187] width 50 height 12
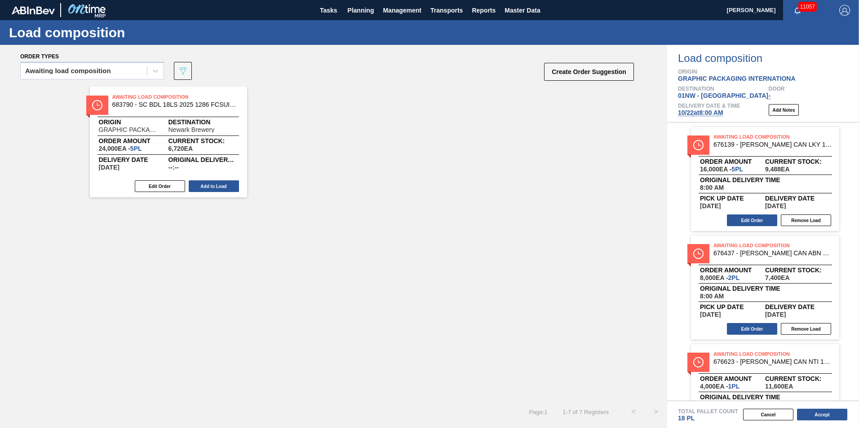
click at [222, 189] on button "Add to Load" at bounding box center [214, 187] width 50 height 12
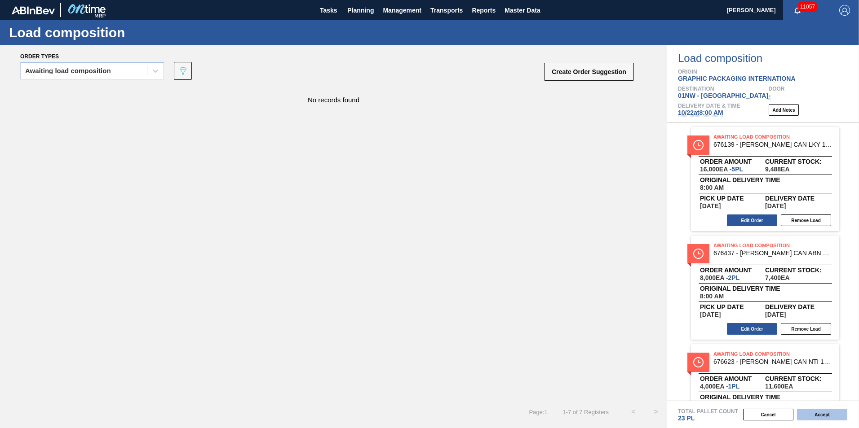
click at [820, 417] on button "Accept" at bounding box center [822, 415] width 50 height 12
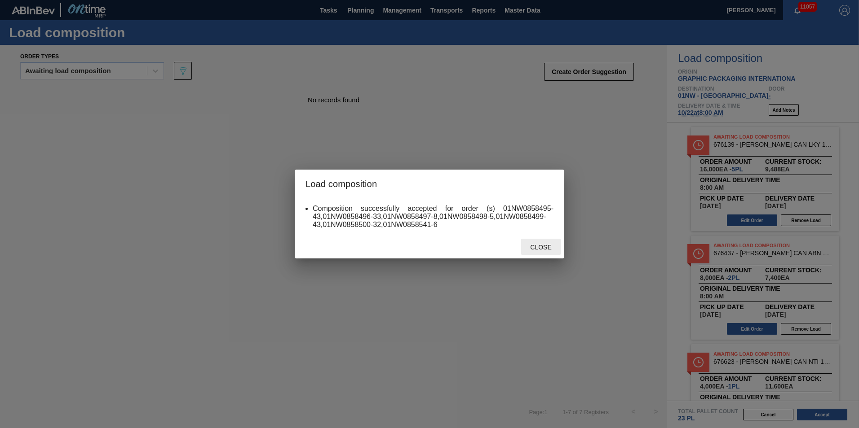
click at [549, 252] on div "Close" at bounding box center [541, 247] width 40 height 17
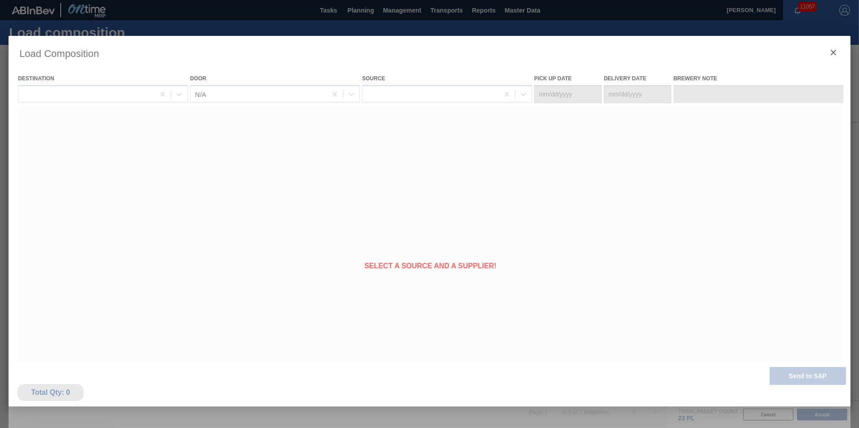
type Date "[DATE]"
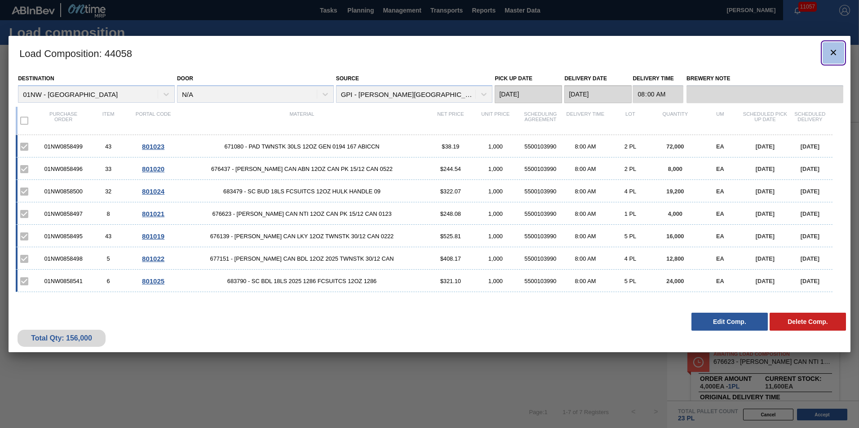
click at [839, 51] on button "botão de ícone" at bounding box center [833, 53] width 22 height 22
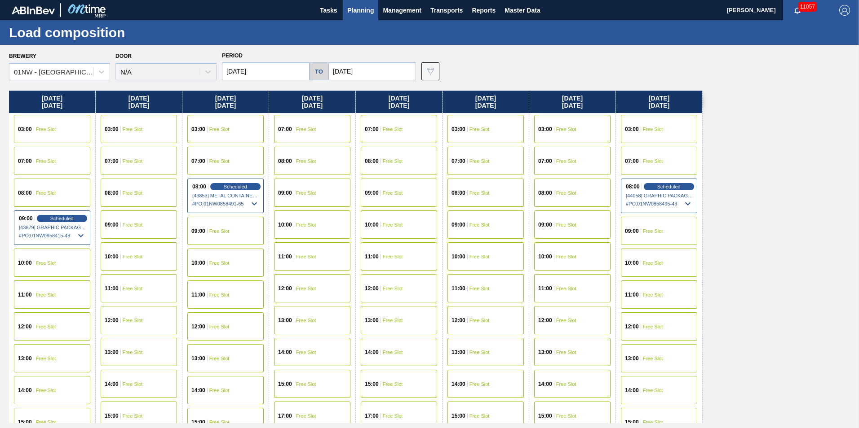
click at [373, 11] on span "Planning" at bounding box center [360, 10] width 26 height 11
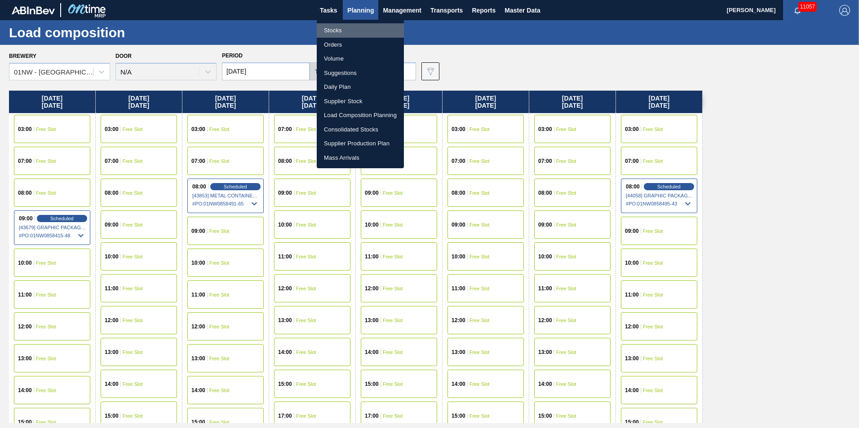
click at [351, 26] on li "Stocks" at bounding box center [360, 30] width 87 height 14
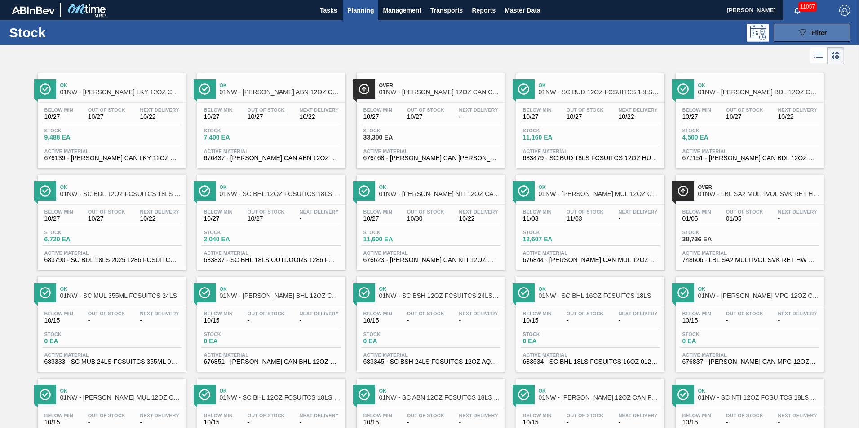
click at [814, 31] on span "Filter" at bounding box center [818, 32] width 15 height 7
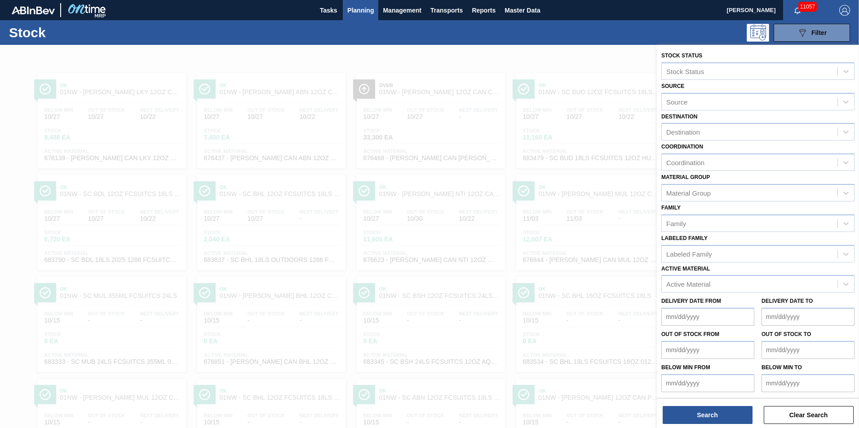
click at [591, 38] on div "089F7B8B-B2A5-4AFE-B5C0-19BA573D28AC Filter" at bounding box center [498, 33] width 711 height 18
click at [369, 34] on div "089F7B8B-B2A5-4AFE-B5C0-19BA573D28AC Filter" at bounding box center [498, 33] width 711 height 18
click at [393, 101] on div at bounding box center [429, 259] width 859 height 428
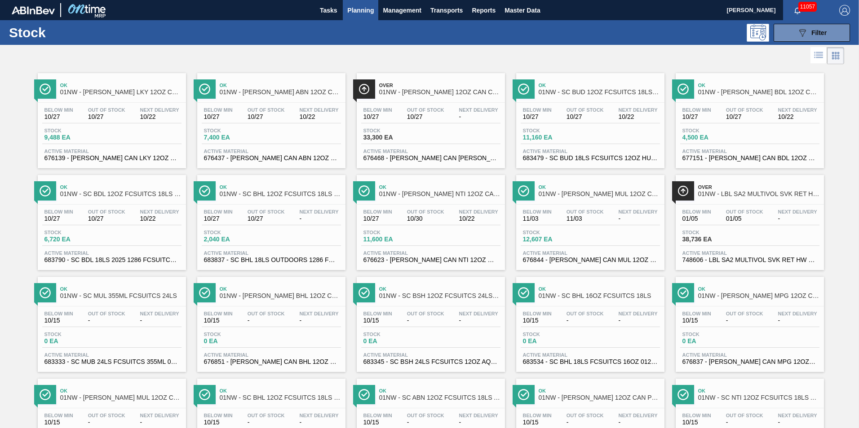
click at [366, 11] on span "Planning" at bounding box center [360, 10] width 26 height 11
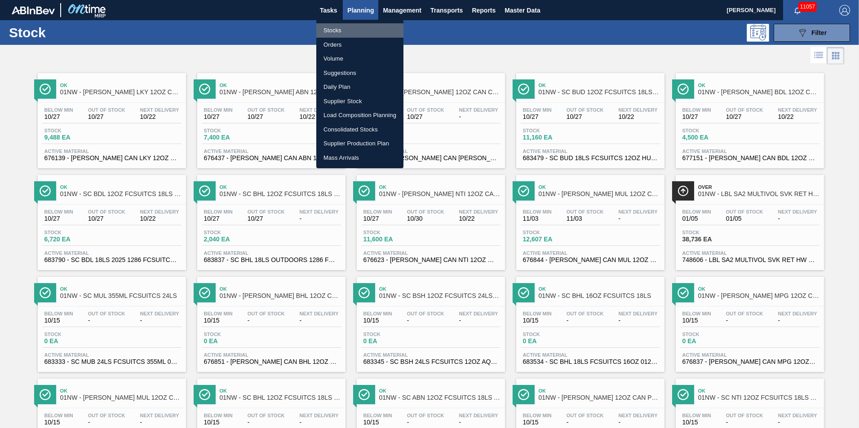
click at [338, 28] on li "Stocks" at bounding box center [359, 30] width 87 height 14
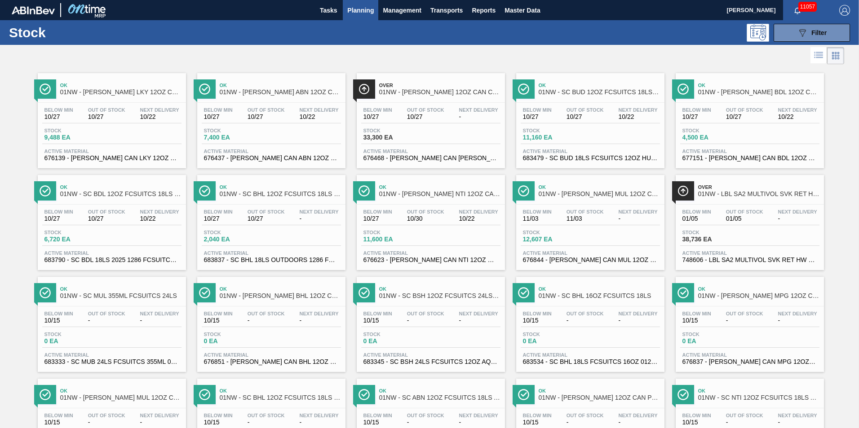
click at [373, 36] on div "089F7B8B-B2A5-4AFE-B5C0-19BA573D28AC Filter" at bounding box center [498, 33] width 711 height 18
click at [826, 33] on button "089F7B8B-B2A5-4AFE-B5C0-19BA573D28AC Filter" at bounding box center [811, 33] width 76 height 18
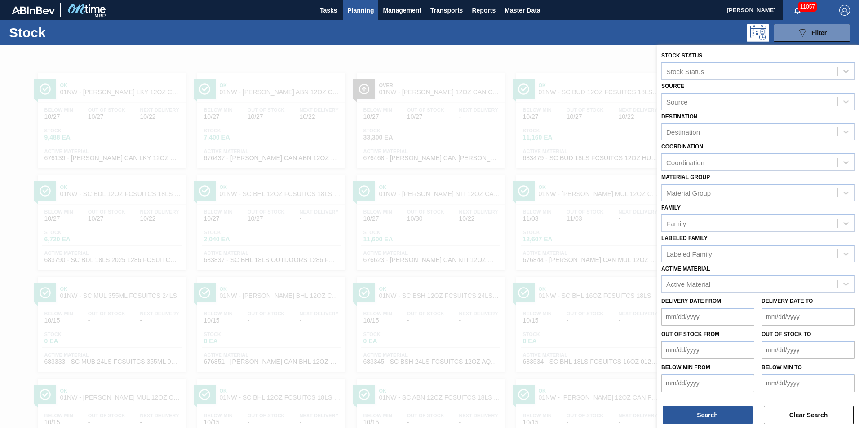
click at [393, 43] on div "Stock 089F7B8B-B2A5-4AFE-B5C0-19BA573D28AC Filter" at bounding box center [429, 32] width 859 height 25
click at [359, 11] on span "Planning" at bounding box center [360, 10] width 26 height 11
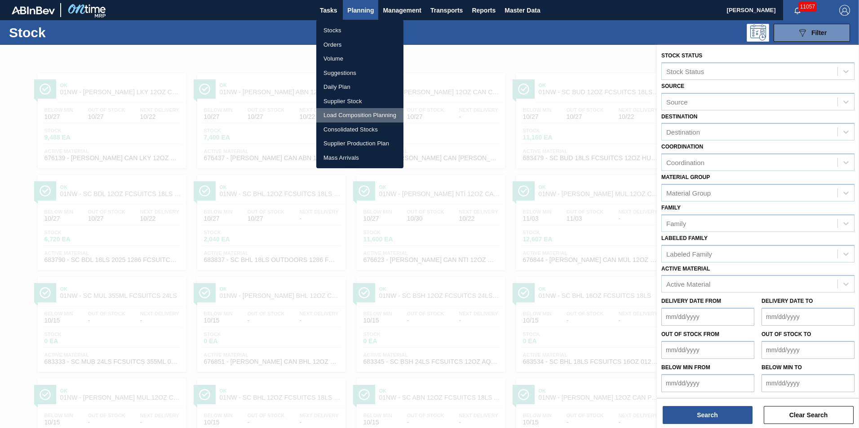
click at [343, 113] on li "Load Composition Planning" at bounding box center [359, 115] width 87 height 14
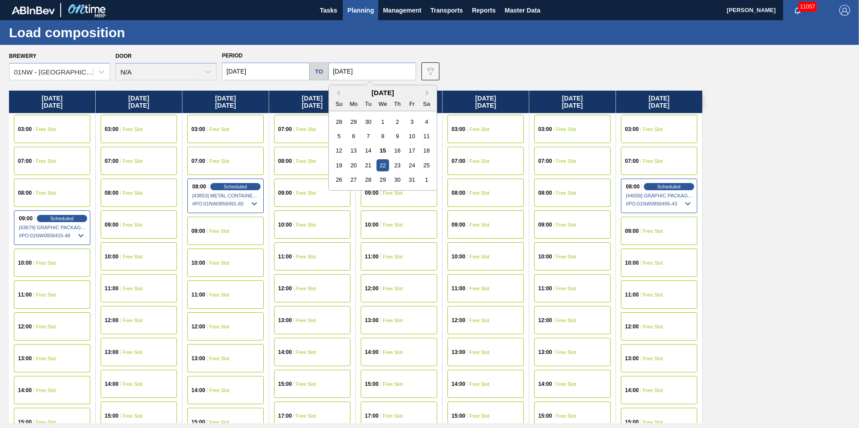
click at [396, 75] on input "[DATE]" at bounding box center [372, 71] width 88 height 18
click at [393, 163] on div "23" at bounding box center [397, 165] width 12 height 12
type input "[DATE]"
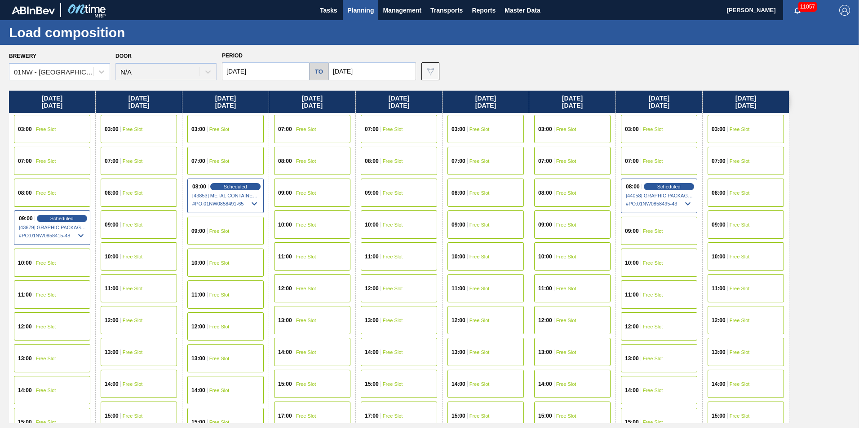
click at [762, 194] on div "08:00 Free Slot" at bounding box center [745, 193] width 76 height 28
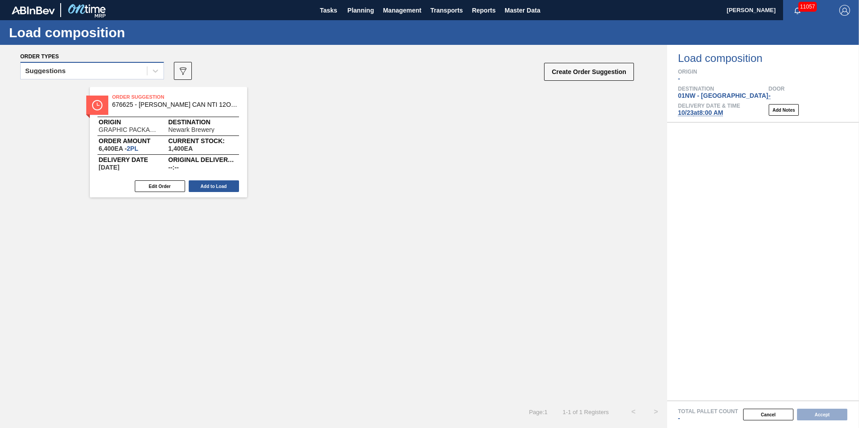
click at [117, 76] on div "Suggestions" at bounding box center [84, 71] width 126 height 13
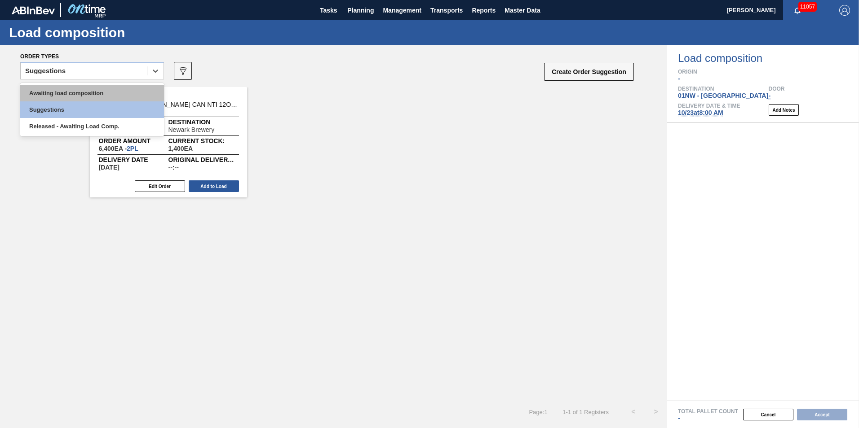
click at [80, 90] on div "Awaiting load composition" at bounding box center [92, 93] width 144 height 17
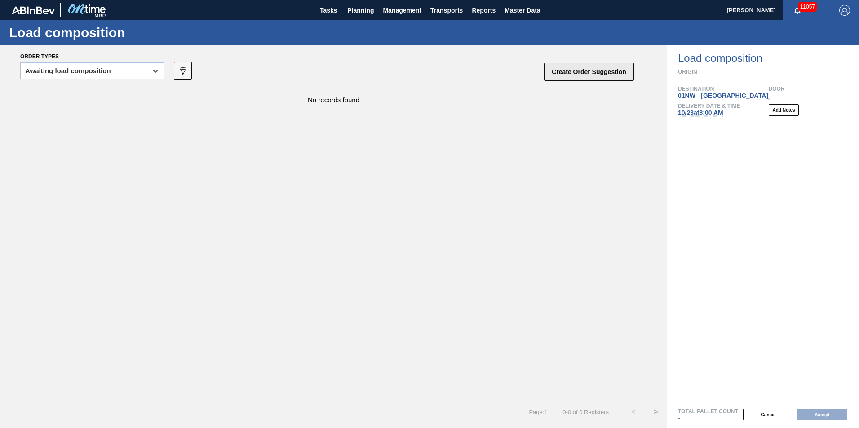
click at [586, 71] on button "Create Order Suggestion" at bounding box center [589, 72] width 90 height 18
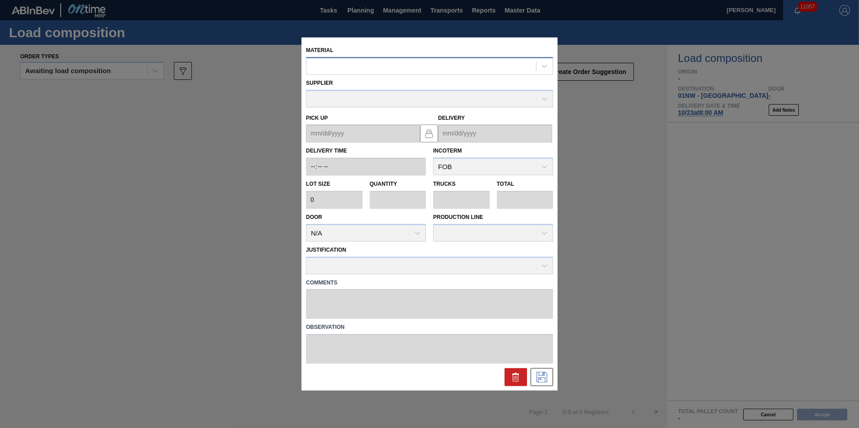
click at [395, 68] on div at bounding box center [421, 66] width 230 height 13
type input "676468"
type input "6,660"
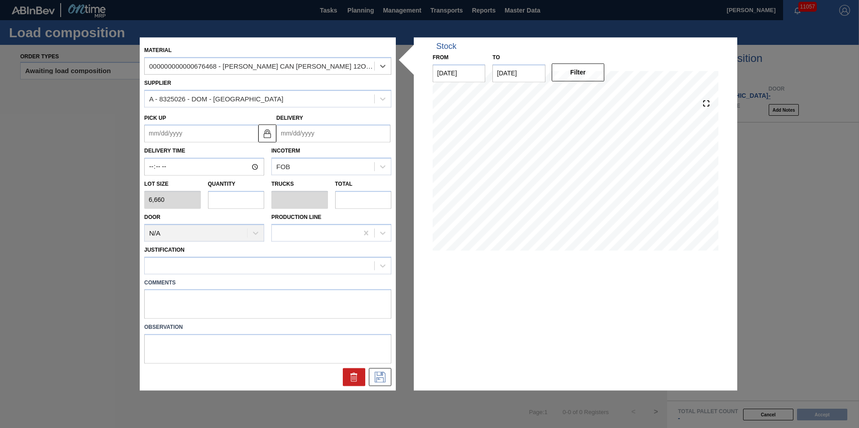
click at [229, 199] on input "text" at bounding box center [236, 200] width 57 height 18
type input "1"
type input "0.038"
type input "6,660"
type input "10"
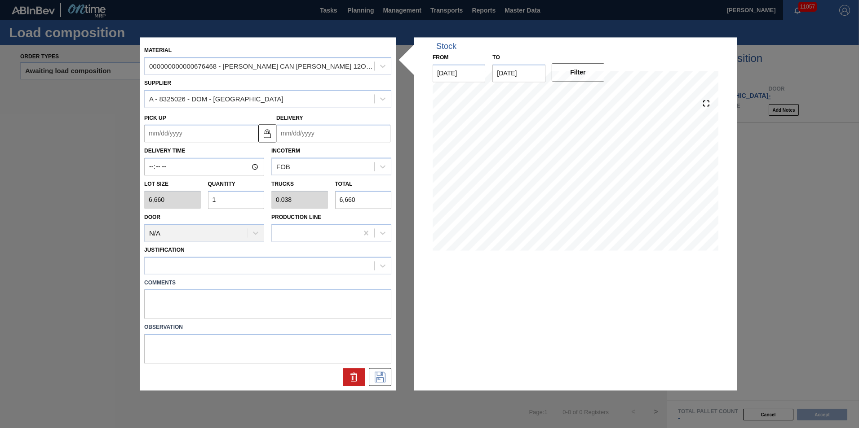
type input "0.385"
type input "66,600"
type input "10"
click at [251, 202] on input "10" at bounding box center [236, 200] width 57 height 18
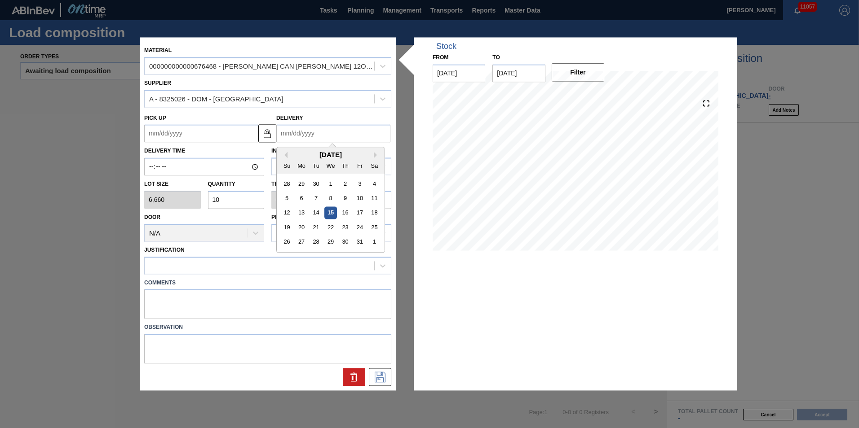
click at [296, 139] on input "Delivery" at bounding box center [333, 134] width 114 height 18
click at [347, 225] on div "23" at bounding box center [345, 228] width 12 height 12
type up "[DATE]"
type input "[DATE]"
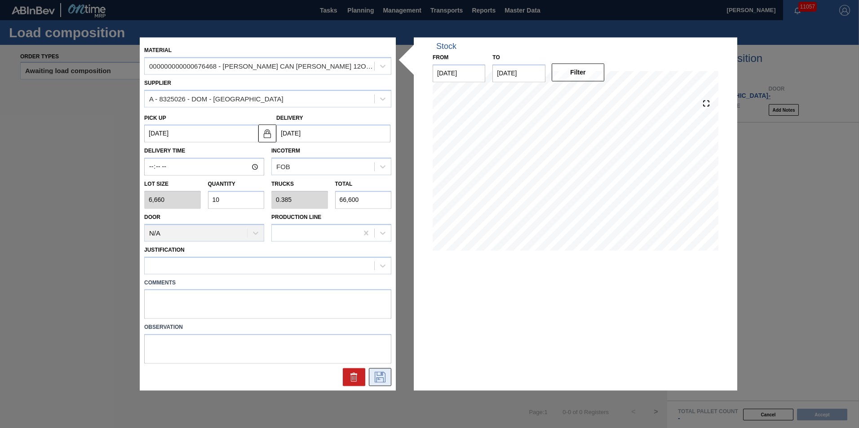
click at [378, 376] on icon at bounding box center [380, 377] width 14 height 11
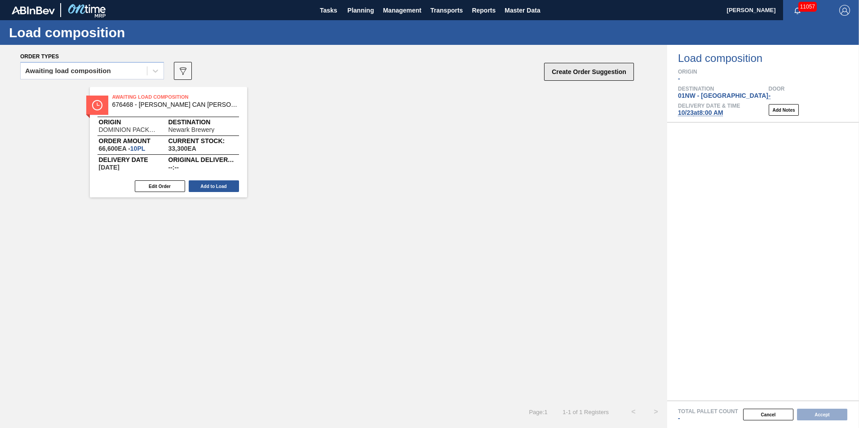
click at [610, 67] on button "Create Order Suggestion" at bounding box center [589, 72] width 90 height 18
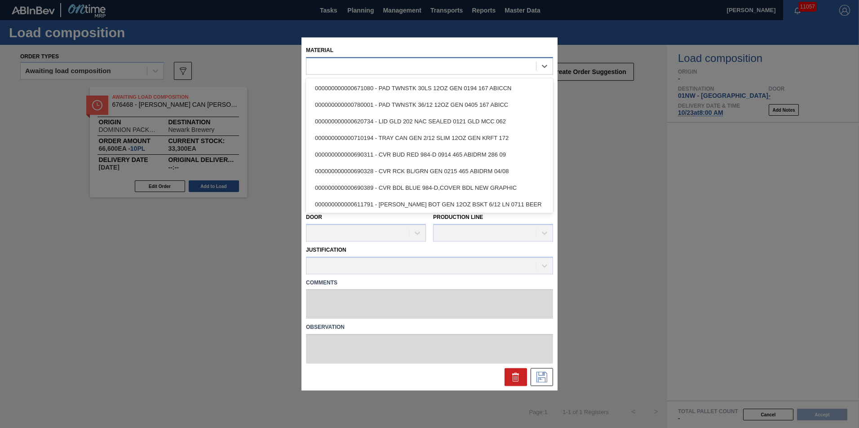
click at [371, 74] on div at bounding box center [429, 66] width 247 height 18
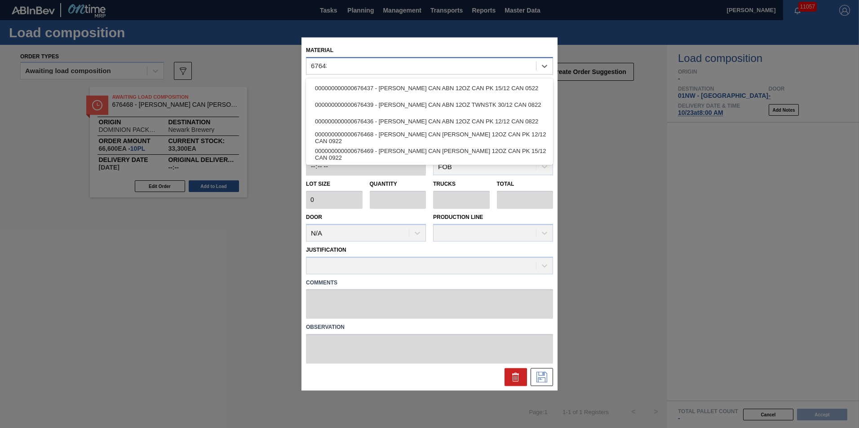
type input "676436"
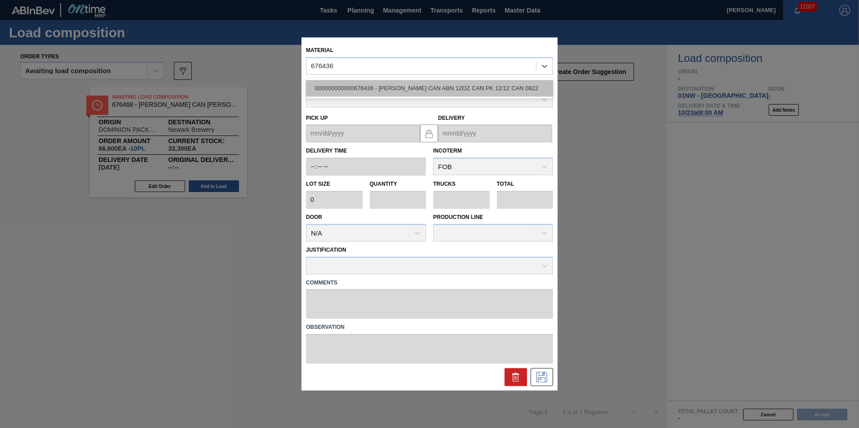
click at [376, 80] on div "000000000000676436 - [PERSON_NAME] CAN ABN 12OZ CAN PK 12/12 CAN 0822" at bounding box center [429, 88] width 247 height 17
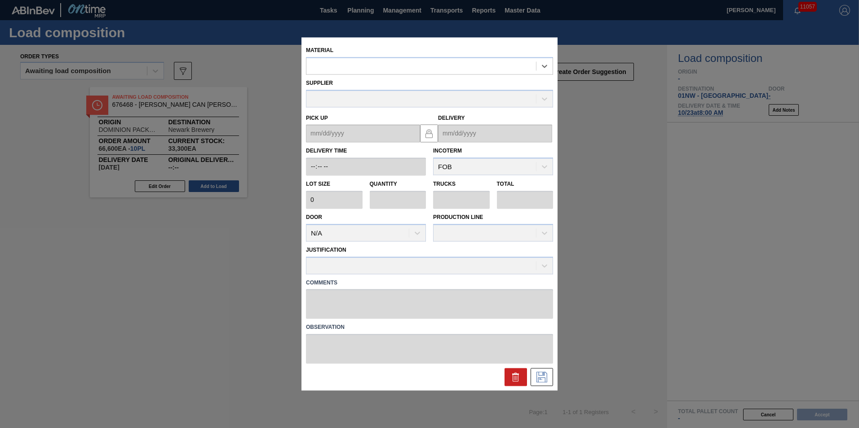
type input "6,660"
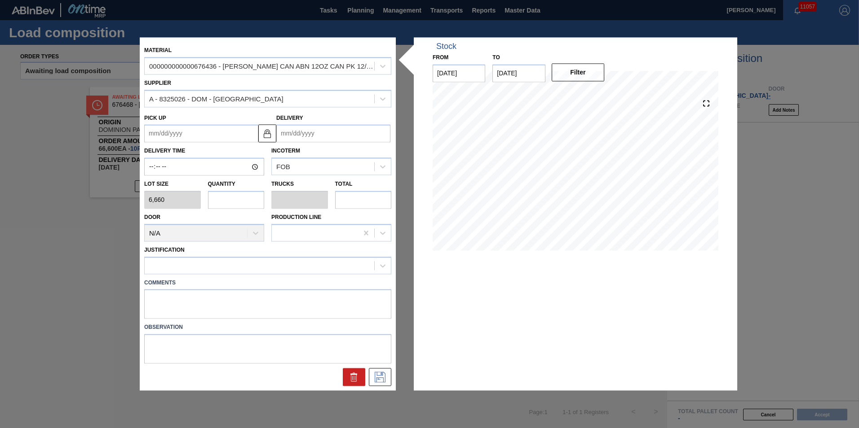
click at [233, 207] on input "text" at bounding box center [236, 200] width 57 height 18
type input "2"
type input "0.077"
type input "13,320"
type input "2"
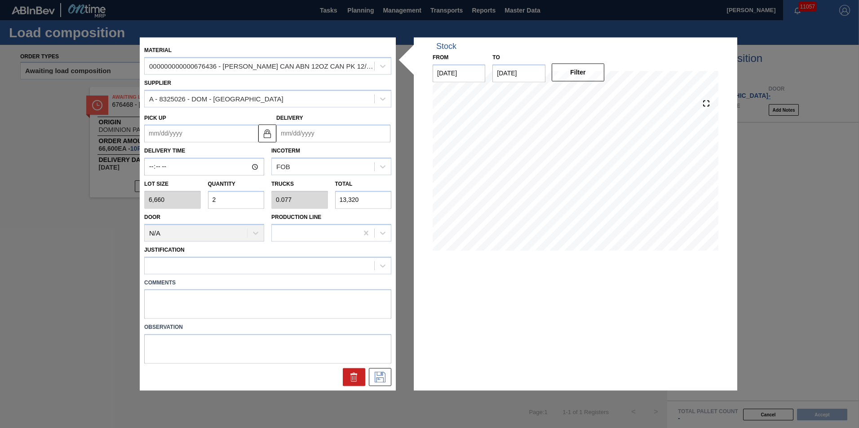
click at [314, 137] on input "Delivery" at bounding box center [333, 134] width 114 height 18
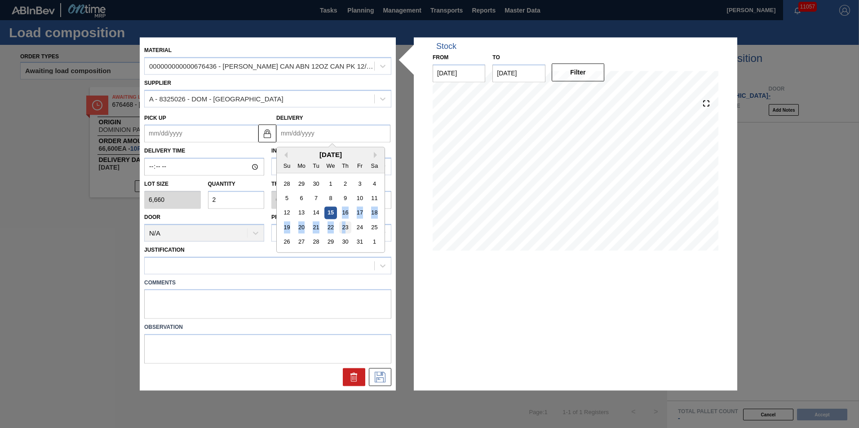
drag, startPoint x: 343, startPoint y: 211, endPoint x: 348, endPoint y: 226, distance: 16.2
click at [348, 226] on div "28 29 30 1 2 3 4 5 6 7 8 9 10 11 12 13 14 15 16 17 18 19 20 21 22 23 24 25 26 2…" at bounding box center [330, 213] width 102 height 73
click at [348, 226] on div "23" at bounding box center [345, 228] width 12 height 12
type up "[DATE]"
type input "[DATE]"
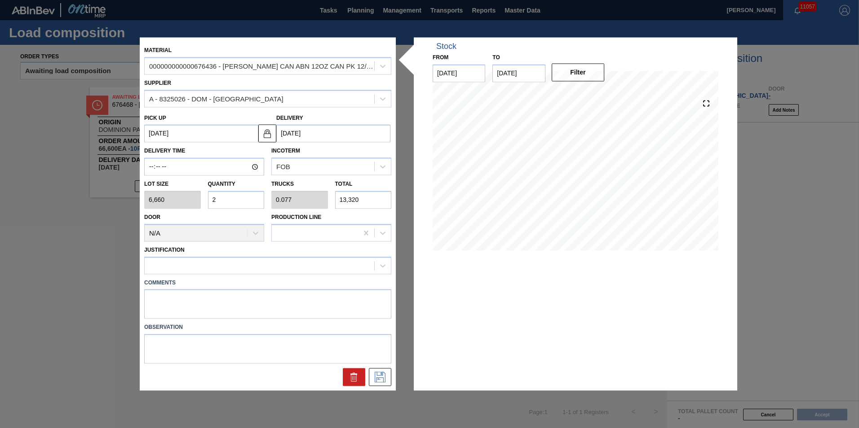
click at [377, 366] on div at bounding box center [268, 375] width 254 height 22
click at [383, 377] on icon at bounding box center [380, 377] width 14 height 11
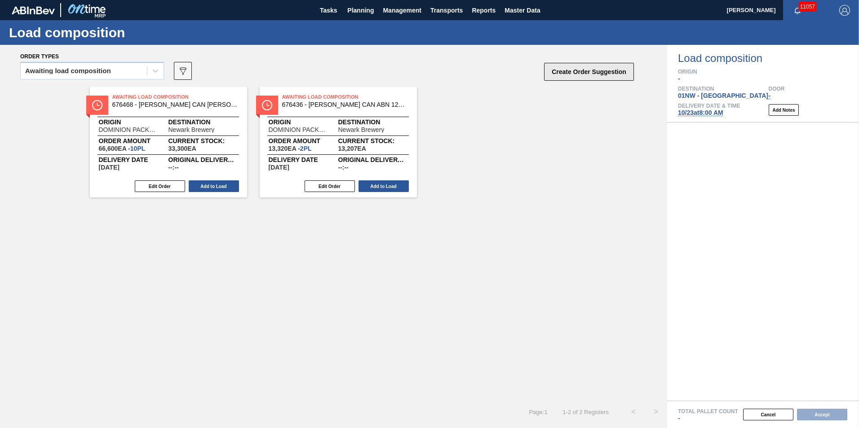
click at [575, 71] on button "Create Order Suggestion" at bounding box center [589, 72] width 90 height 18
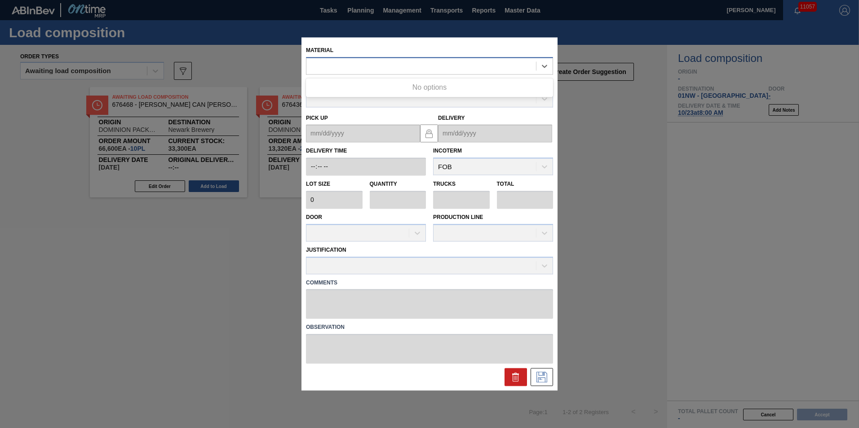
click at [367, 71] on div at bounding box center [421, 66] width 230 height 13
type input "677149"
type input "6,660"
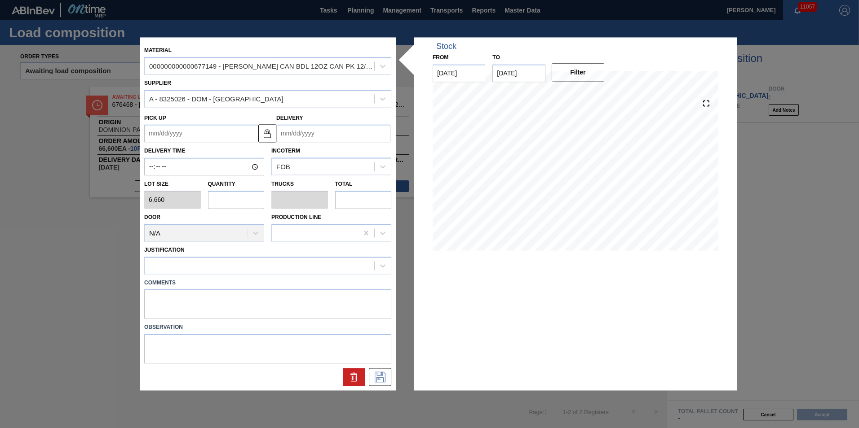
click at [242, 203] on input "text" at bounding box center [236, 200] width 57 height 18
type input "3"
type input "0.115"
type input "19,980"
type input "3"
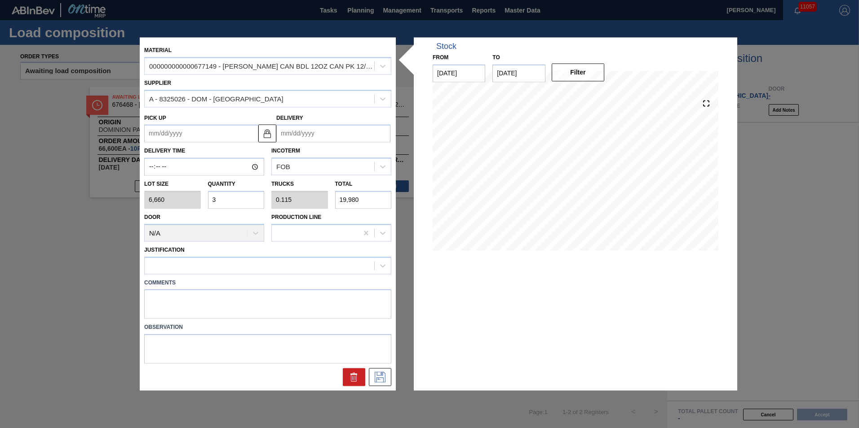
click at [321, 137] on input "Delivery" at bounding box center [333, 134] width 114 height 18
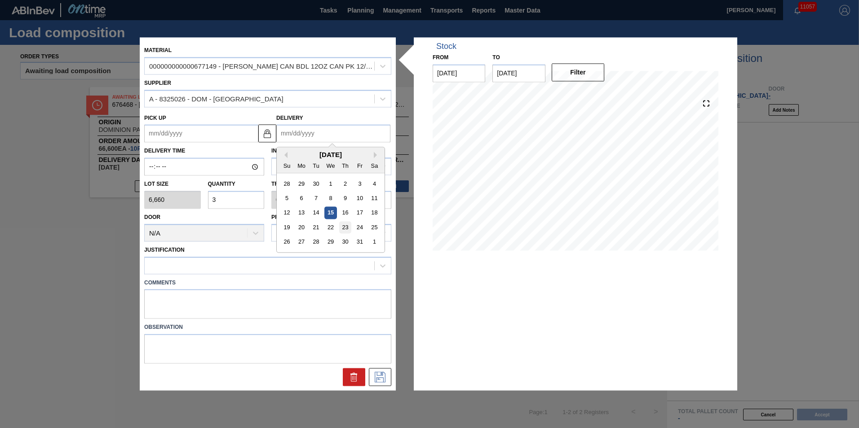
click at [344, 225] on div "23" at bounding box center [345, 228] width 12 height 12
type up "[DATE]"
type input "[DATE]"
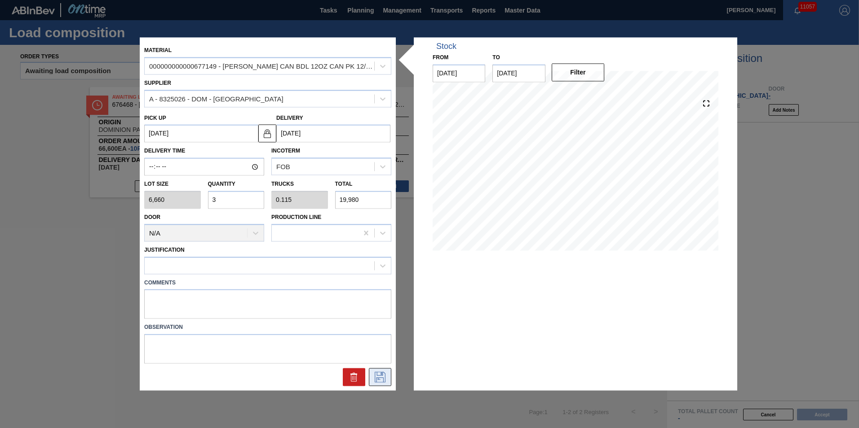
click at [384, 375] on icon at bounding box center [380, 377] width 14 height 11
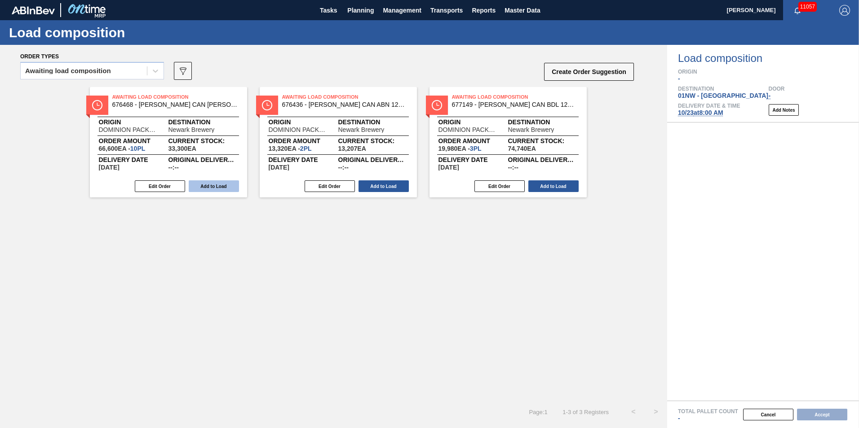
click at [218, 185] on button "Add to Load" at bounding box center [214, 187] width 50 height 12
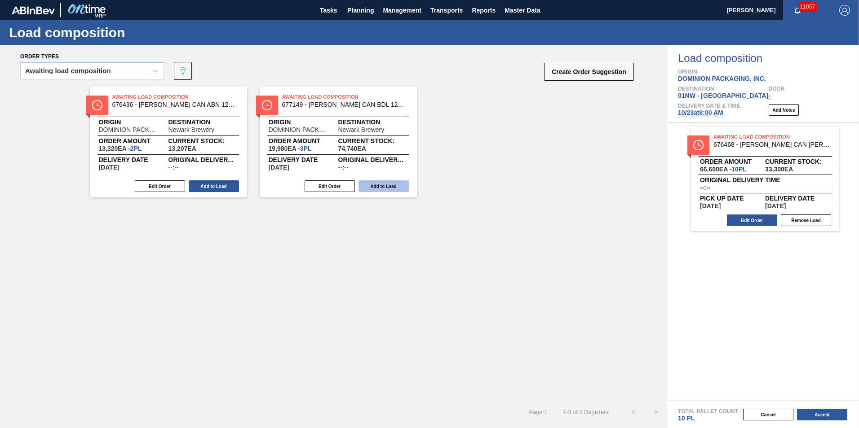
click at [211, 185] on button "Add to Load" at bounding box center [214, 187] width 50 height 12
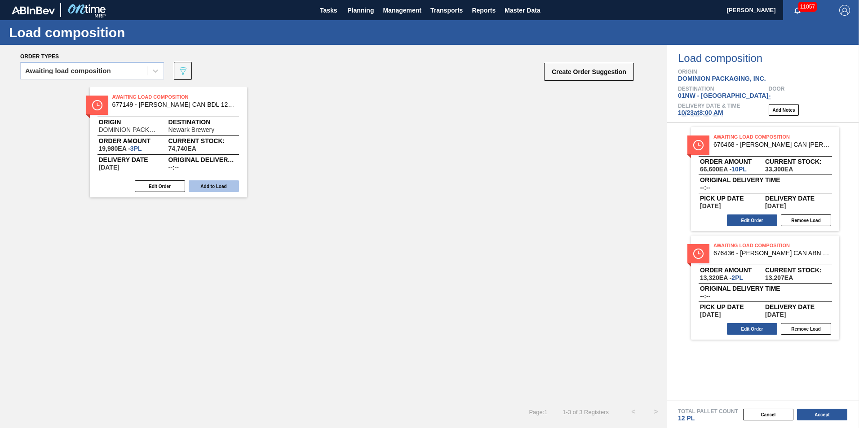
click at [211, 186] on button "Add to Load" at bounding box center [214, 187] width 50 height 12
